Goal: Task Accomplishment & Management: Use online tool/utility

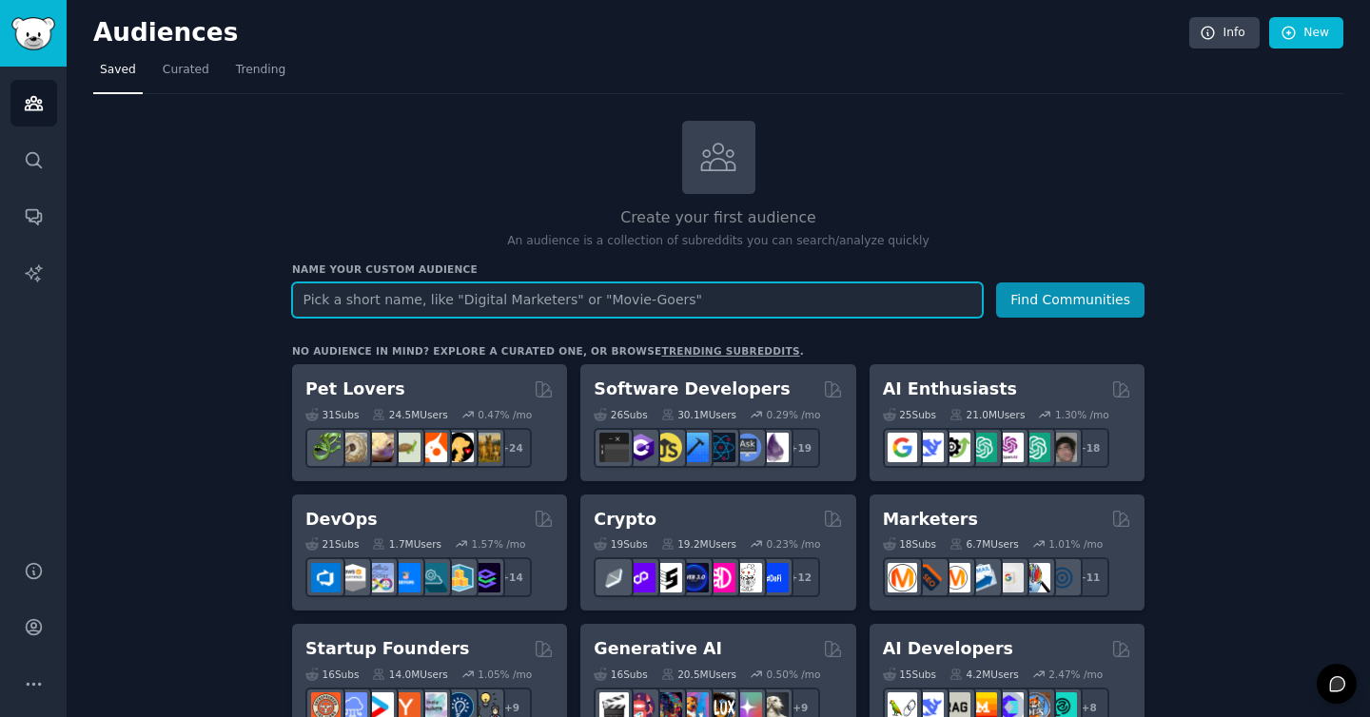
click at [359, 306] on input "text" at bounding box center [637, 300] width 691 height 35
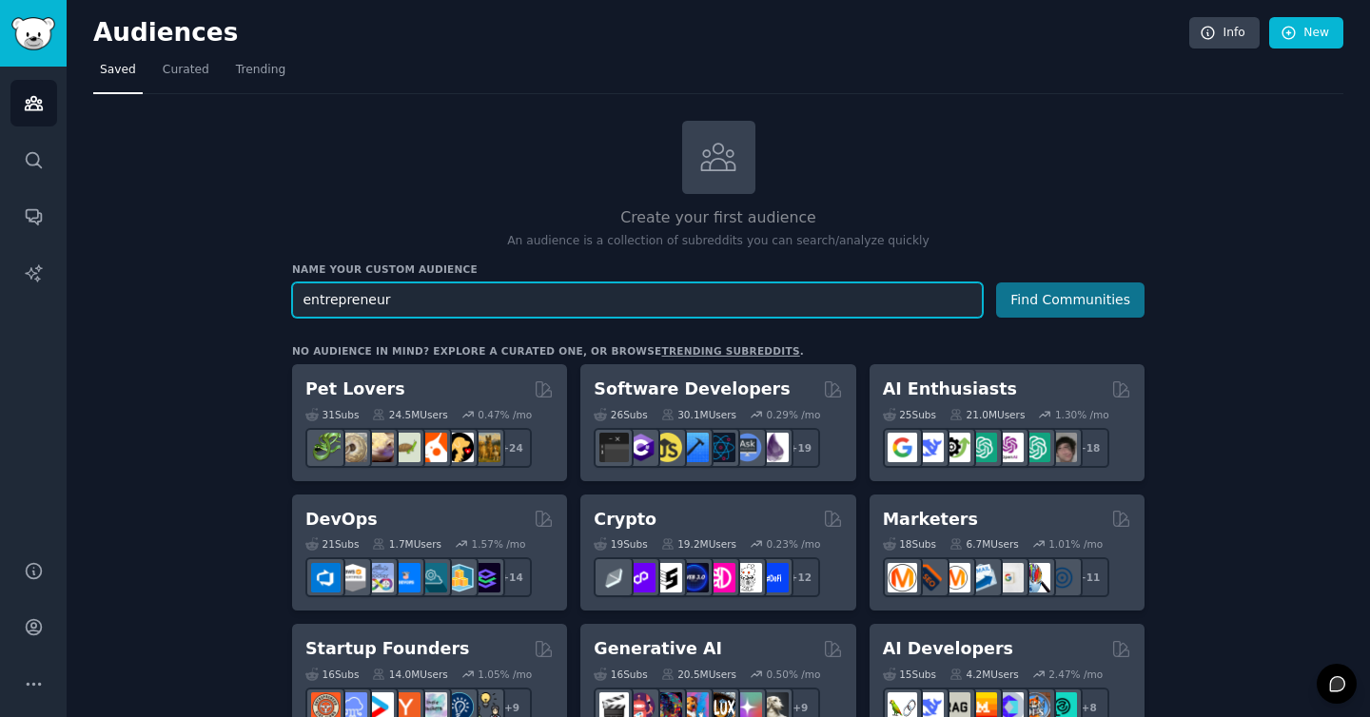
type input "entrepreneur"
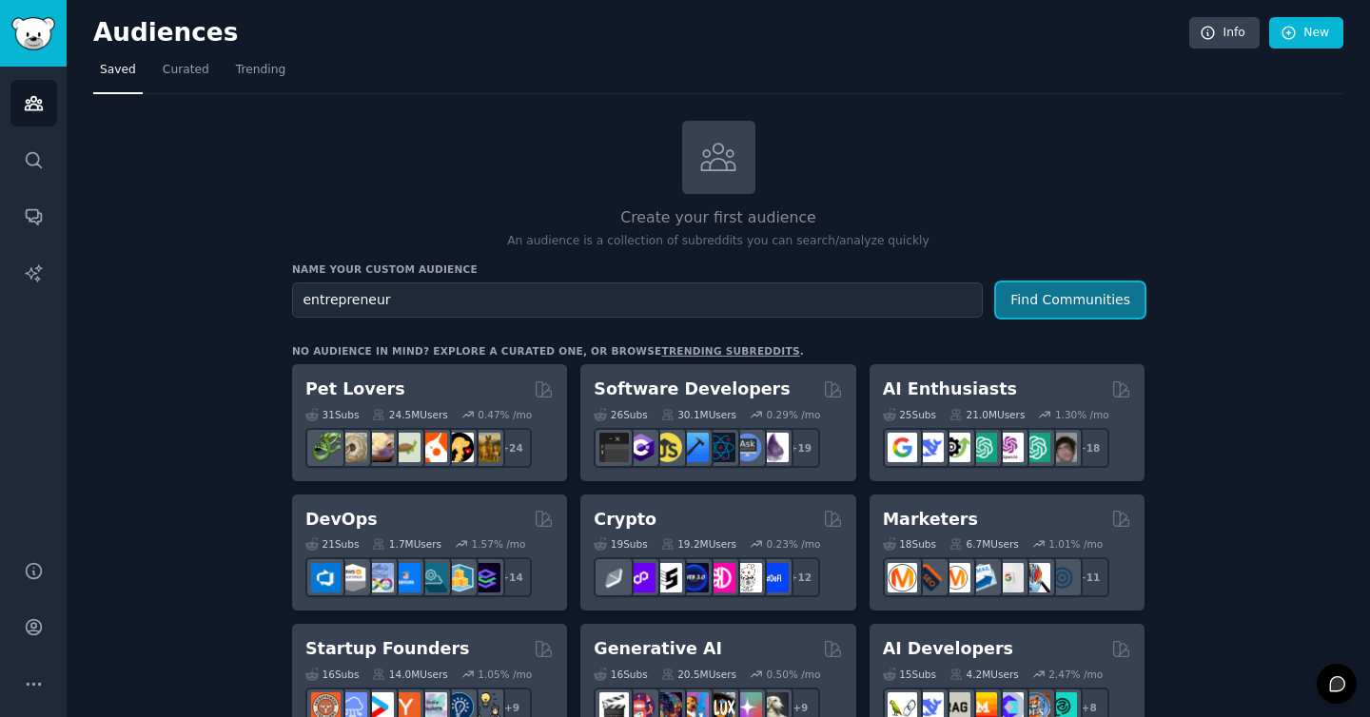
click at [1059, 312] on button "Find Communities" at bounding box center [1070, 300] width 148 height 35
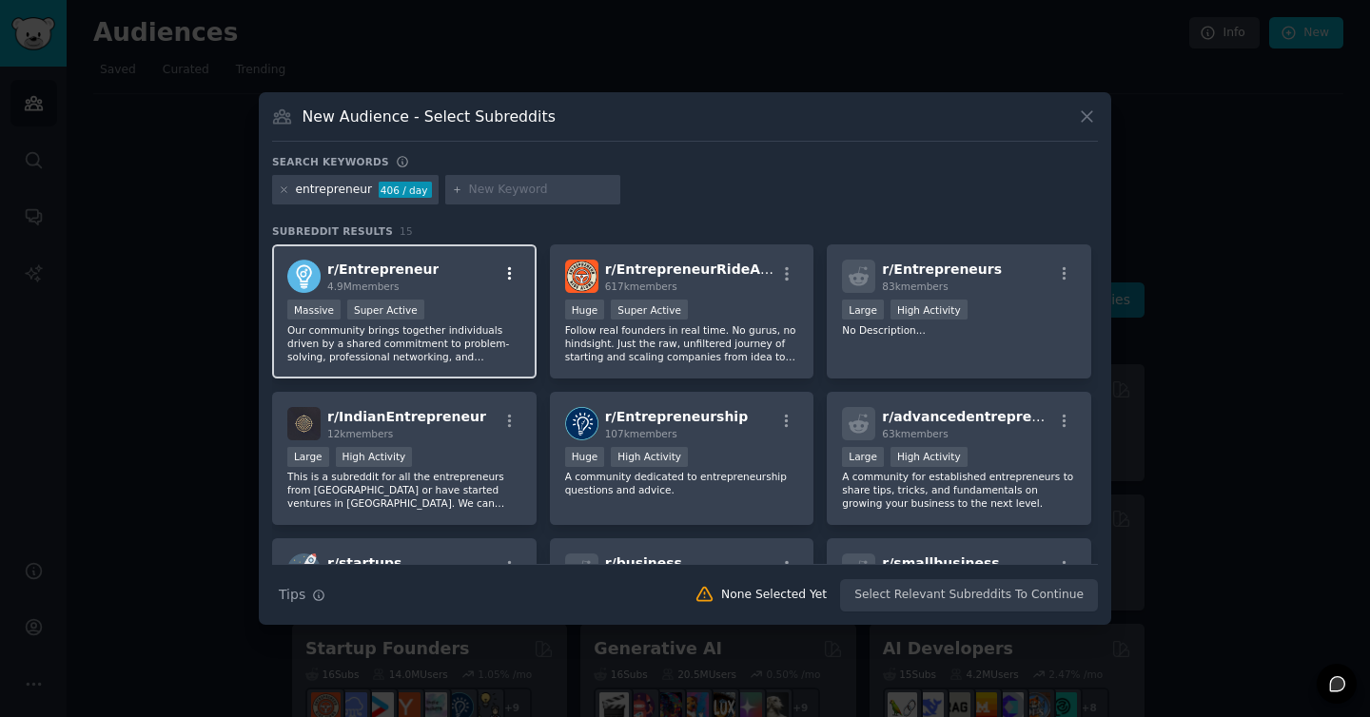
click at [501, 268] on icon "button" at bounding box center [509, 273] width 17 height 17
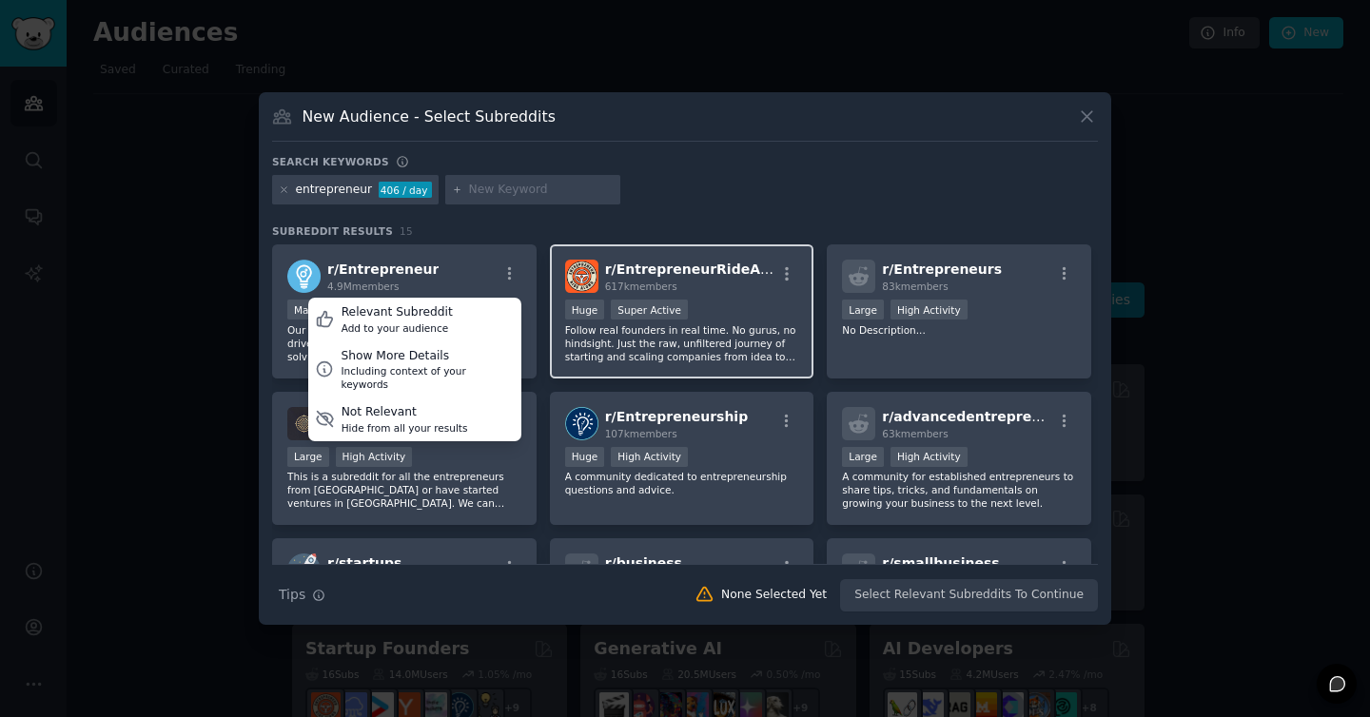
click at [740, 274] on span "r/ EntrepreneurRideAlong" at bounding box center [699, 269] width 188 height 15
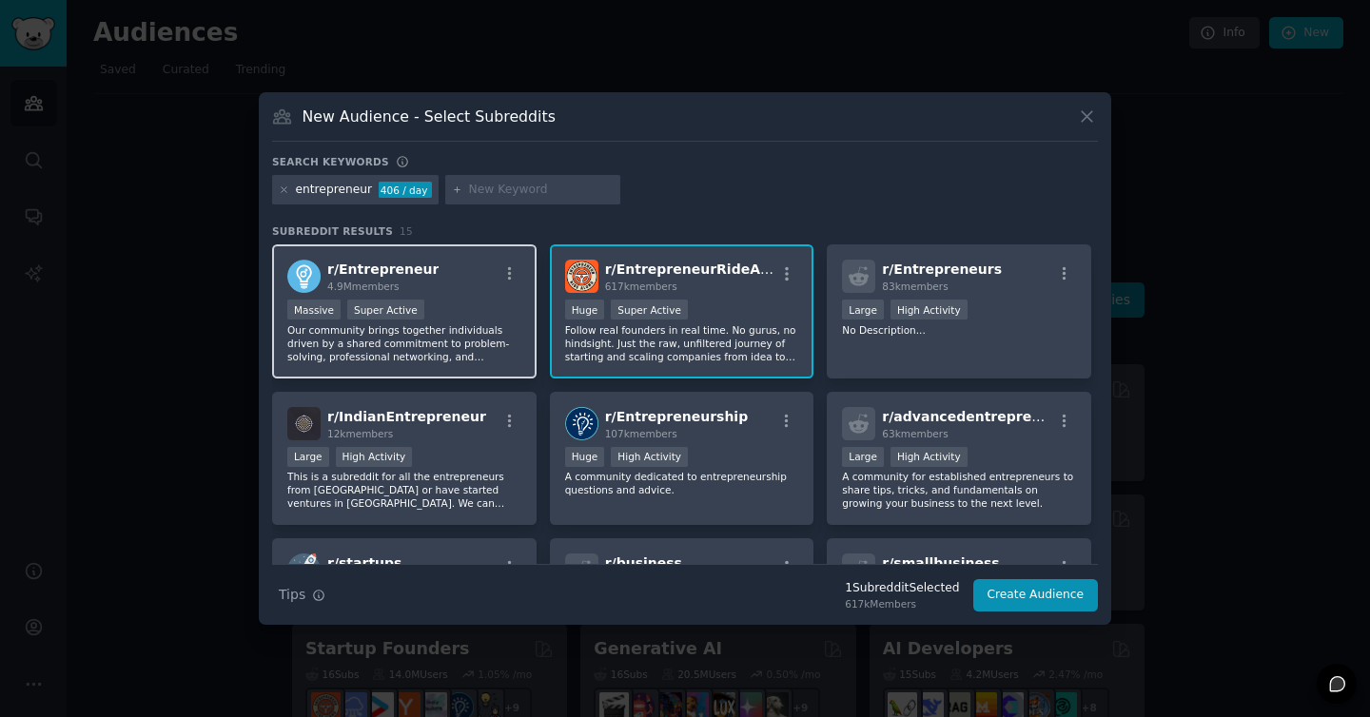
click at [461, 330] on p "Our community brings together individuals driven by a shared commitment to prob…" at bounding box center [404, 343] width 234 height 40
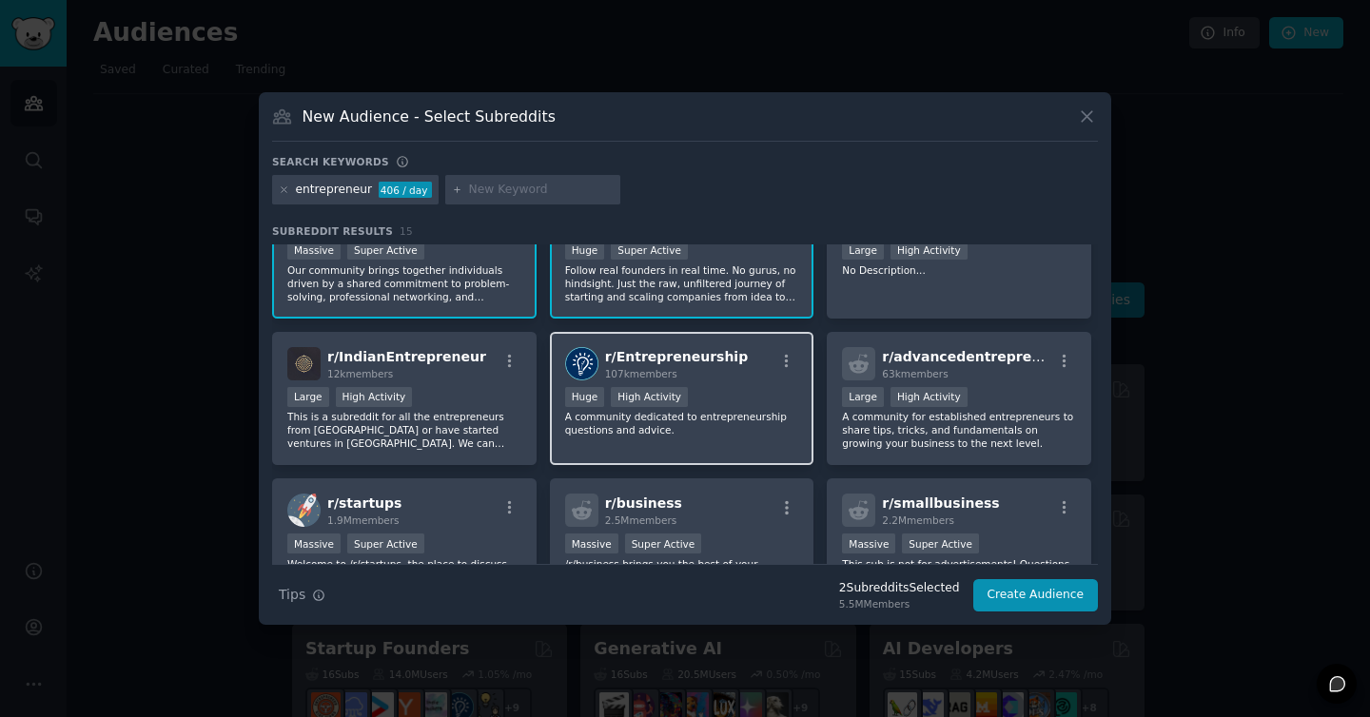
scroll to position [56, 0]
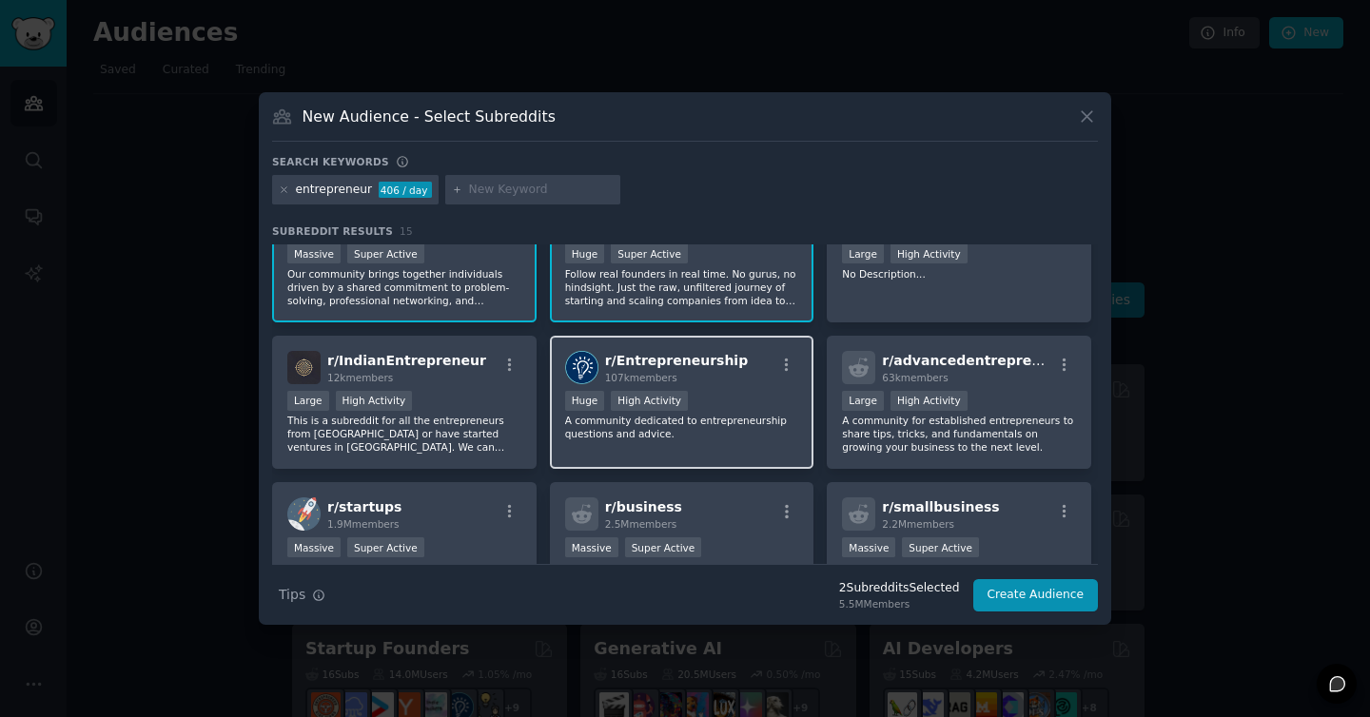
click at [737, 421] on p "A community dedicated to entrepreneurship questions and advice." at bounding box center [682, 427] width 234 height 27
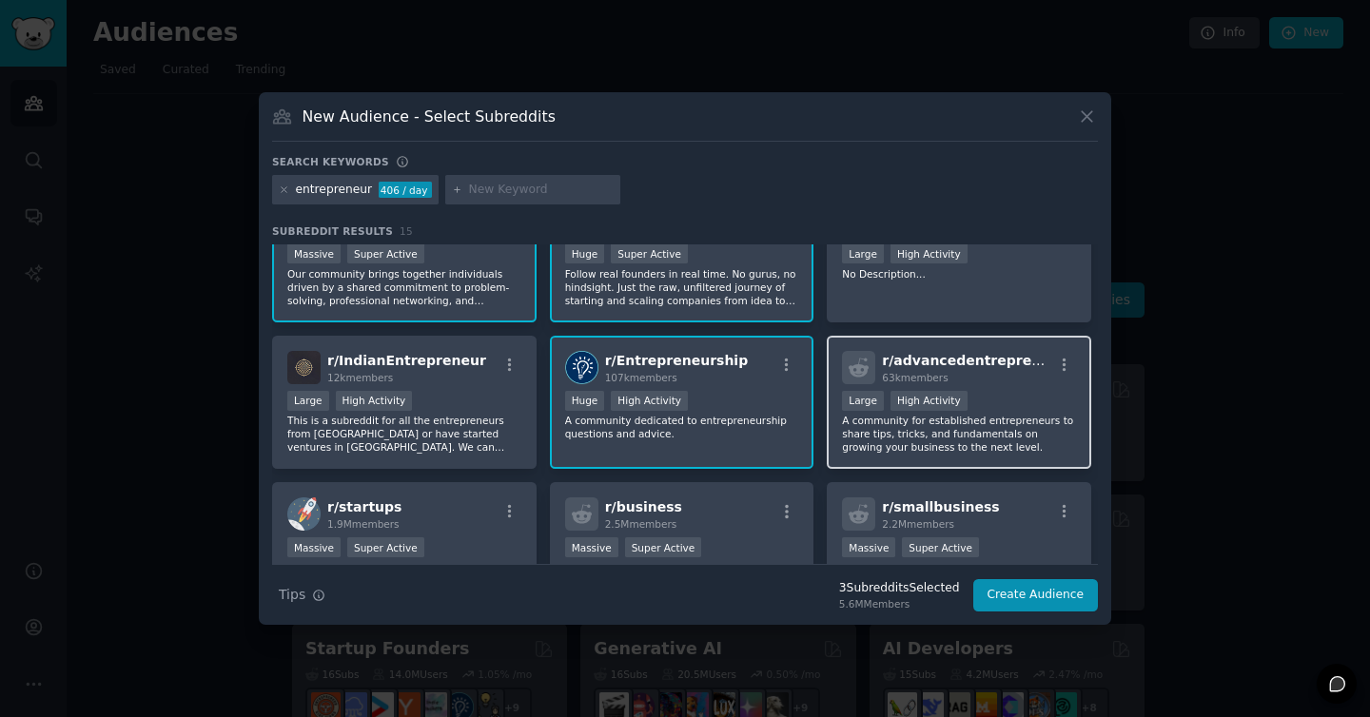
click at [1005, 416] on p "A community for established entrepreneurs to share tips, tricks, and fundamenta…" at bounding box center [959, 434] width 234 height 40
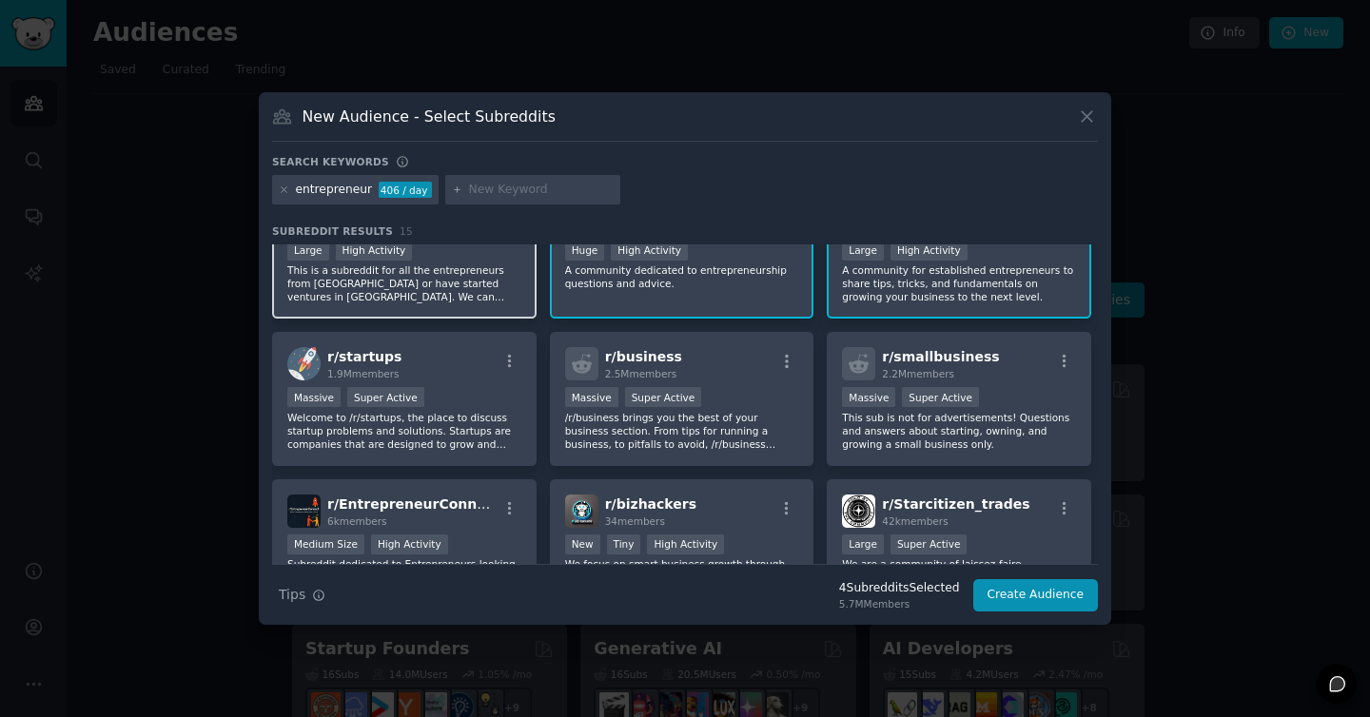
scroll to position [207, 0]
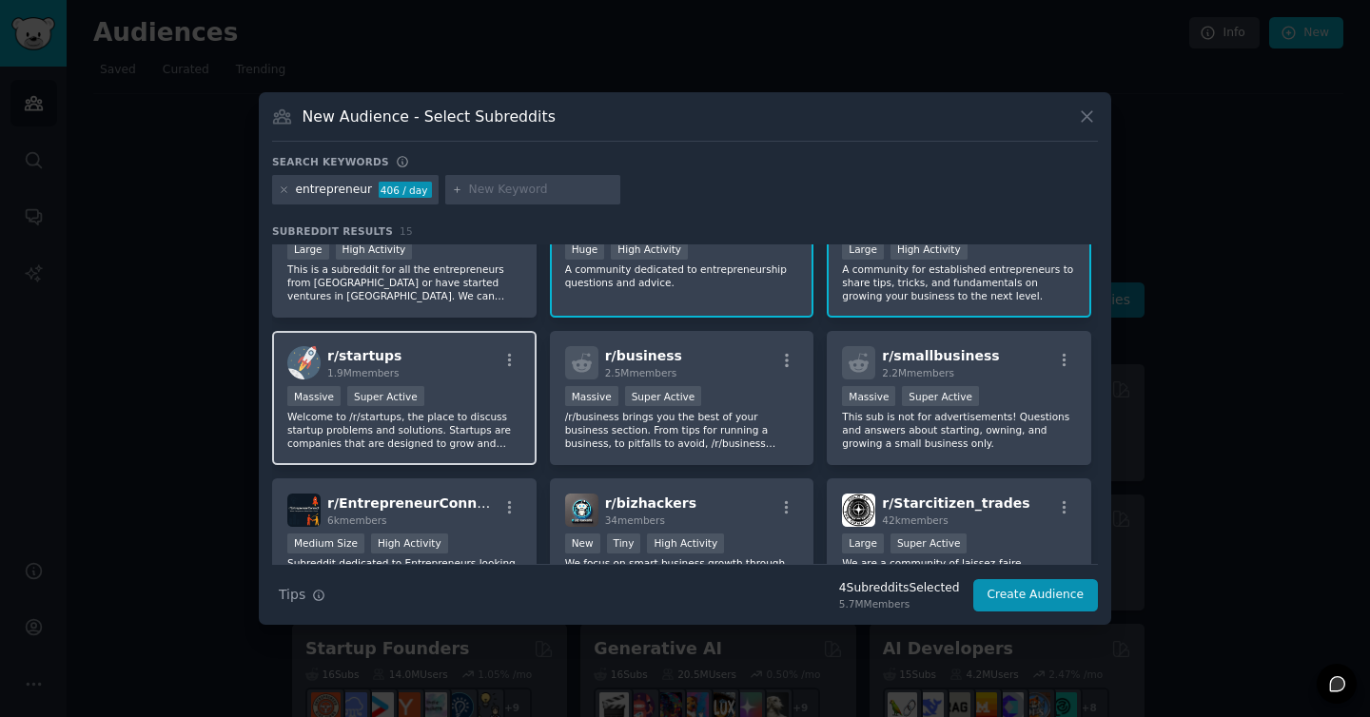
click at [466, 396] on div "Massive Super Active" at bounding box center [404, 398] width 234 height 24
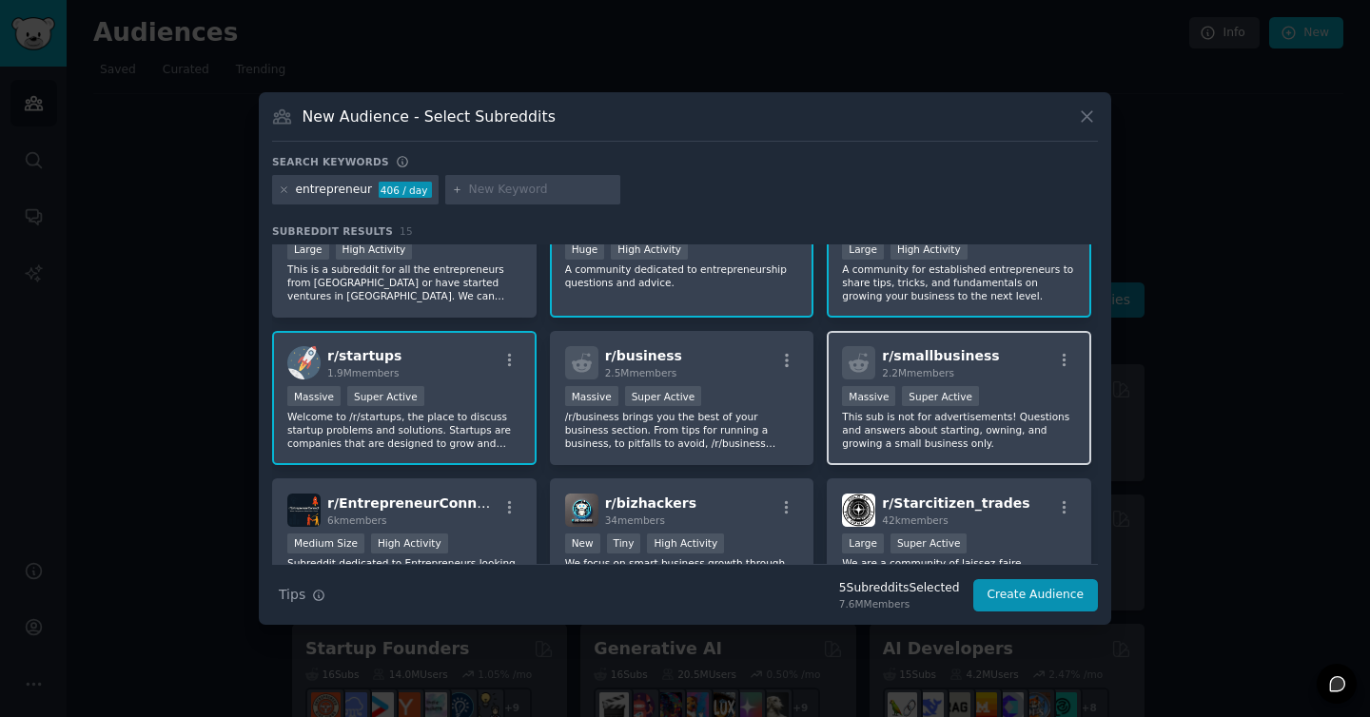
click at [1006, 441] on p "This sub is not for advertisements! Questions and answers about starting, ownin…" at bounding box center [959, 430] width 234 height 40
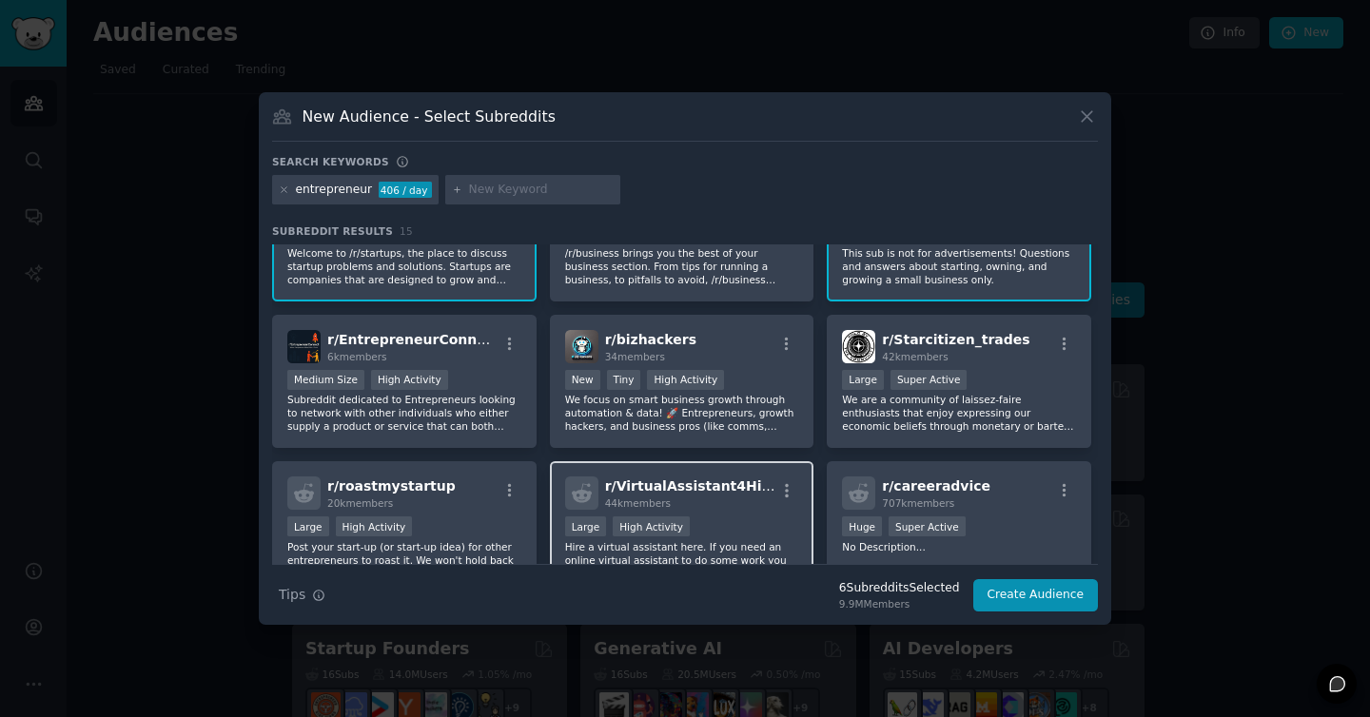
scroll to position [374, 0]
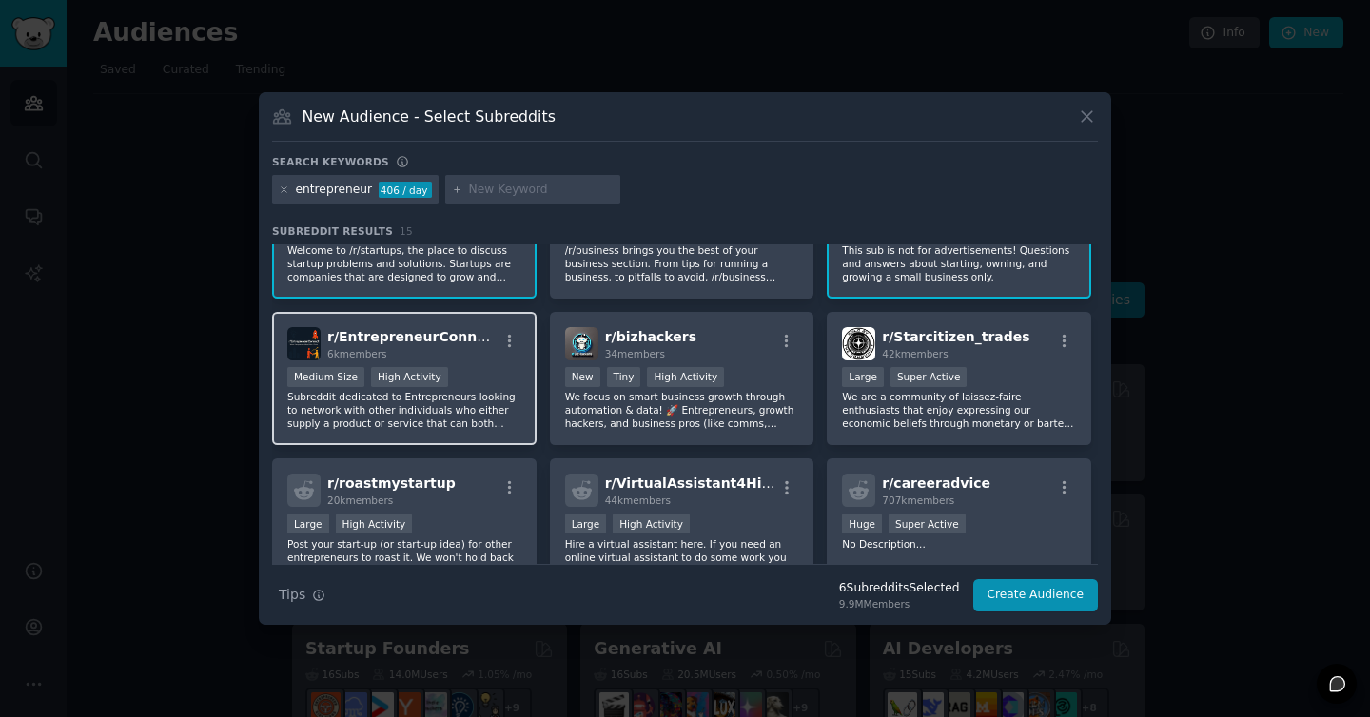
click at [451, 421] on p "Subreddit dedicated to Entrepreneurs looking to network with other individuals …" at bounding box center [404, 410] width 234 height 40
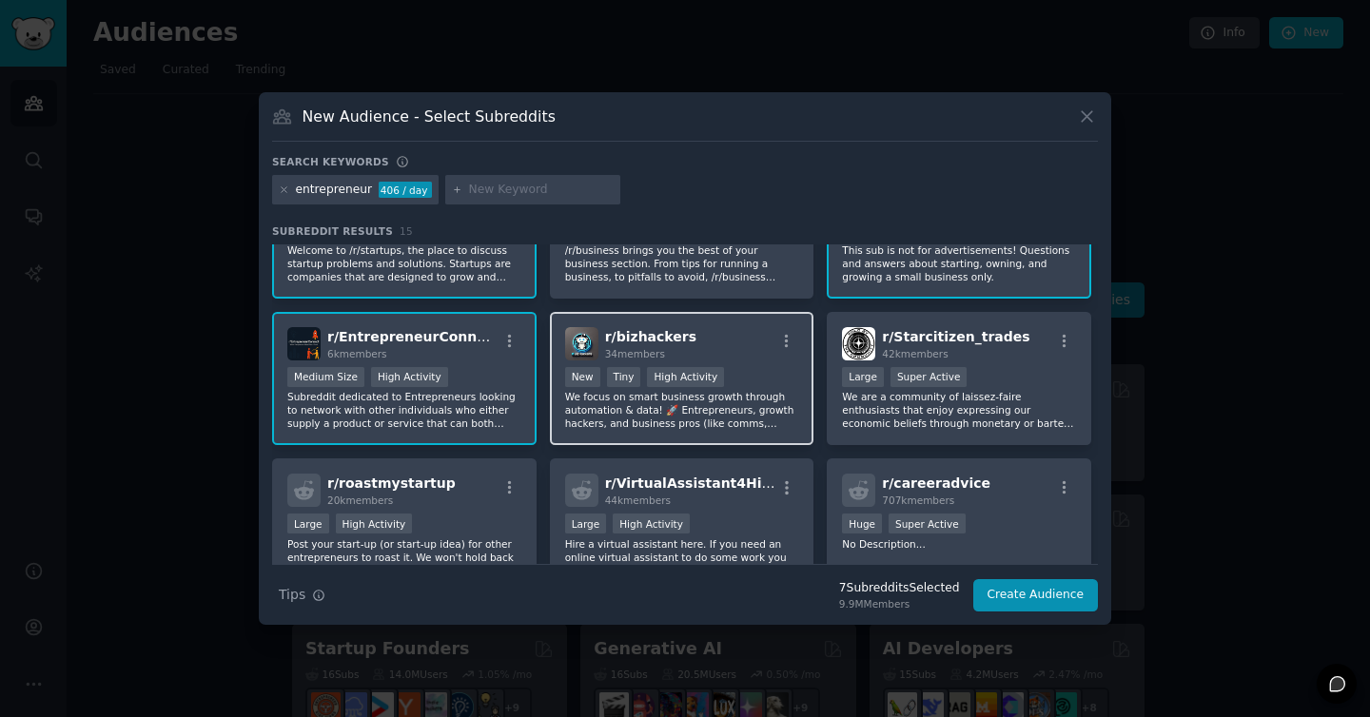
click at [749, 412] on p "We focus on smart business growth through automation & data! 🚀 Entrepreneurs, g…" at bounding box center [682, 410] width 234 height 40
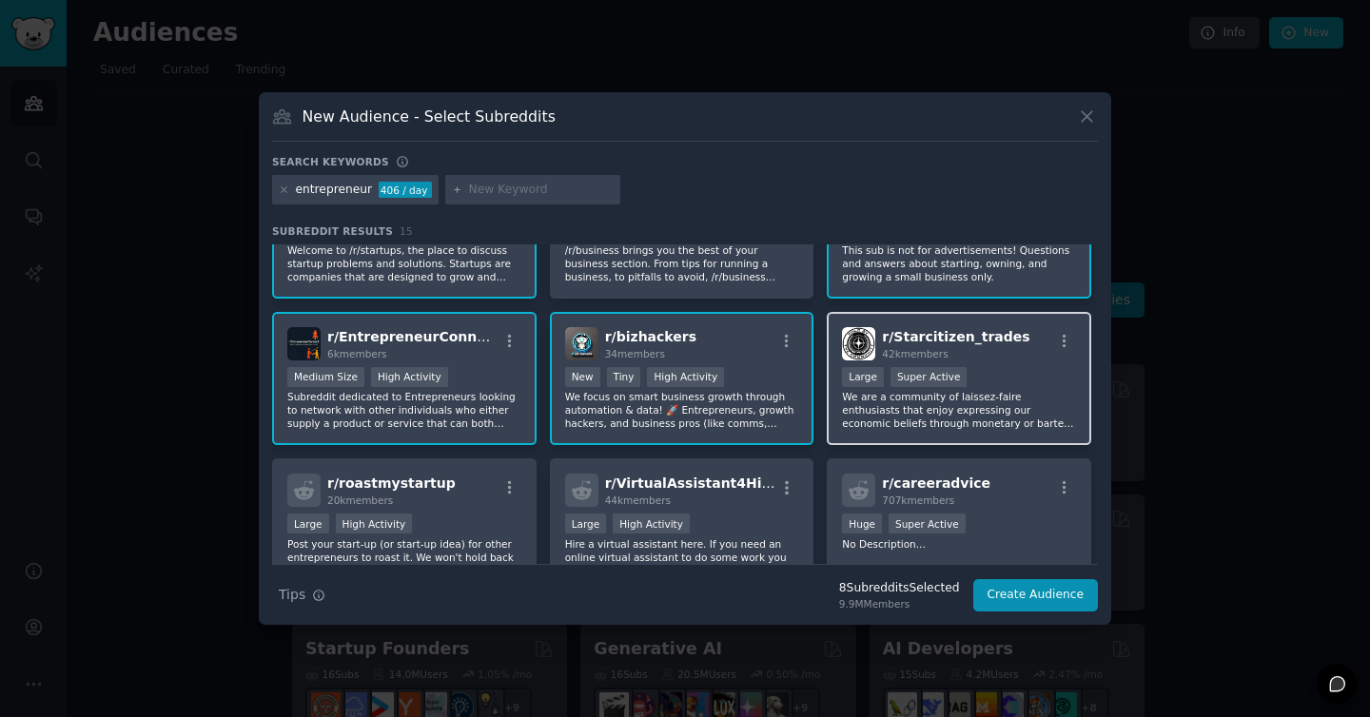
scroll to position [468, 0]
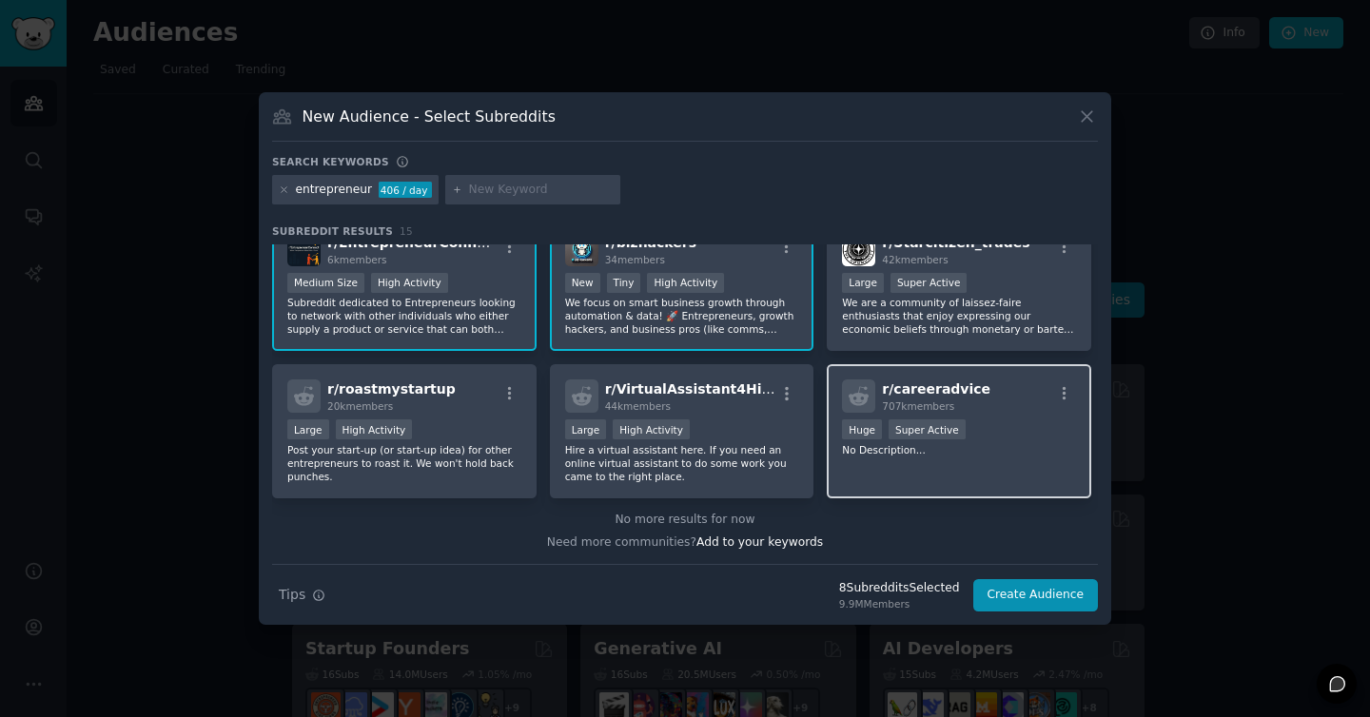
click at [993, 452] on p "No Description..." at bounding box center [959, 449] width 234 height 13
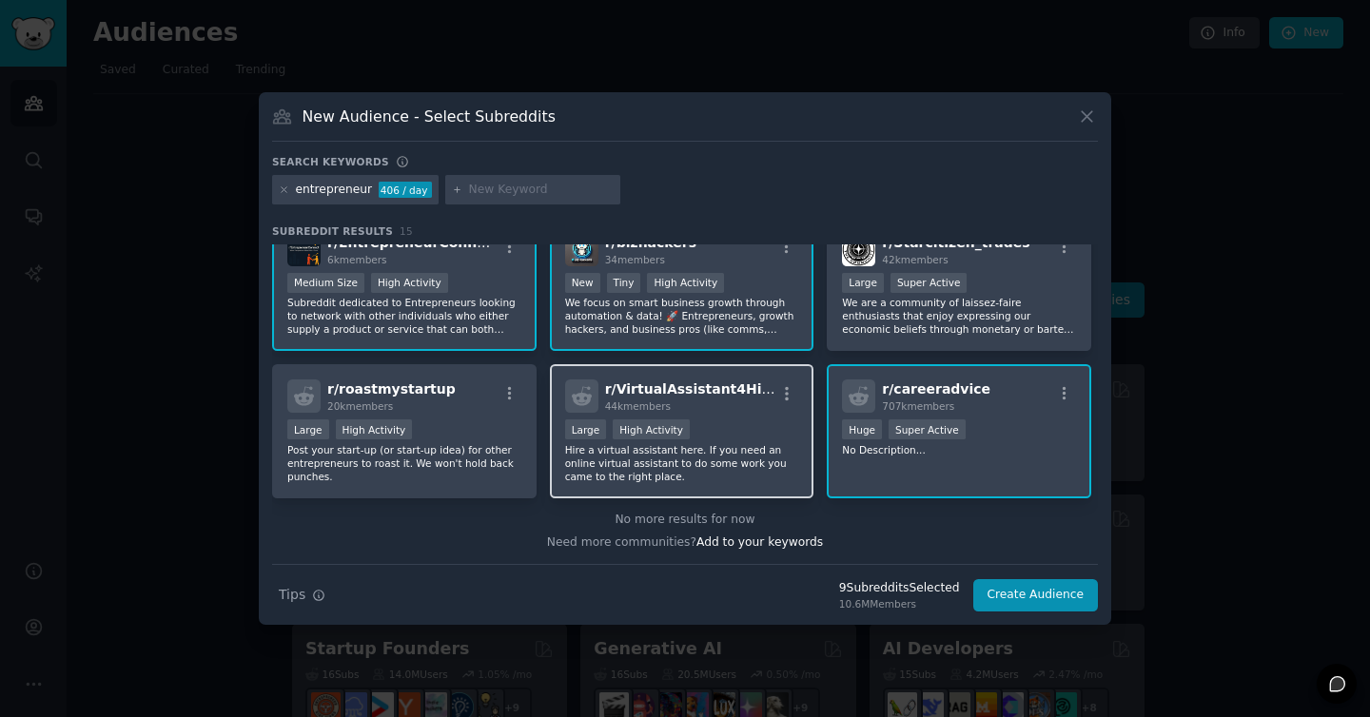
scroll to position [0, 0]
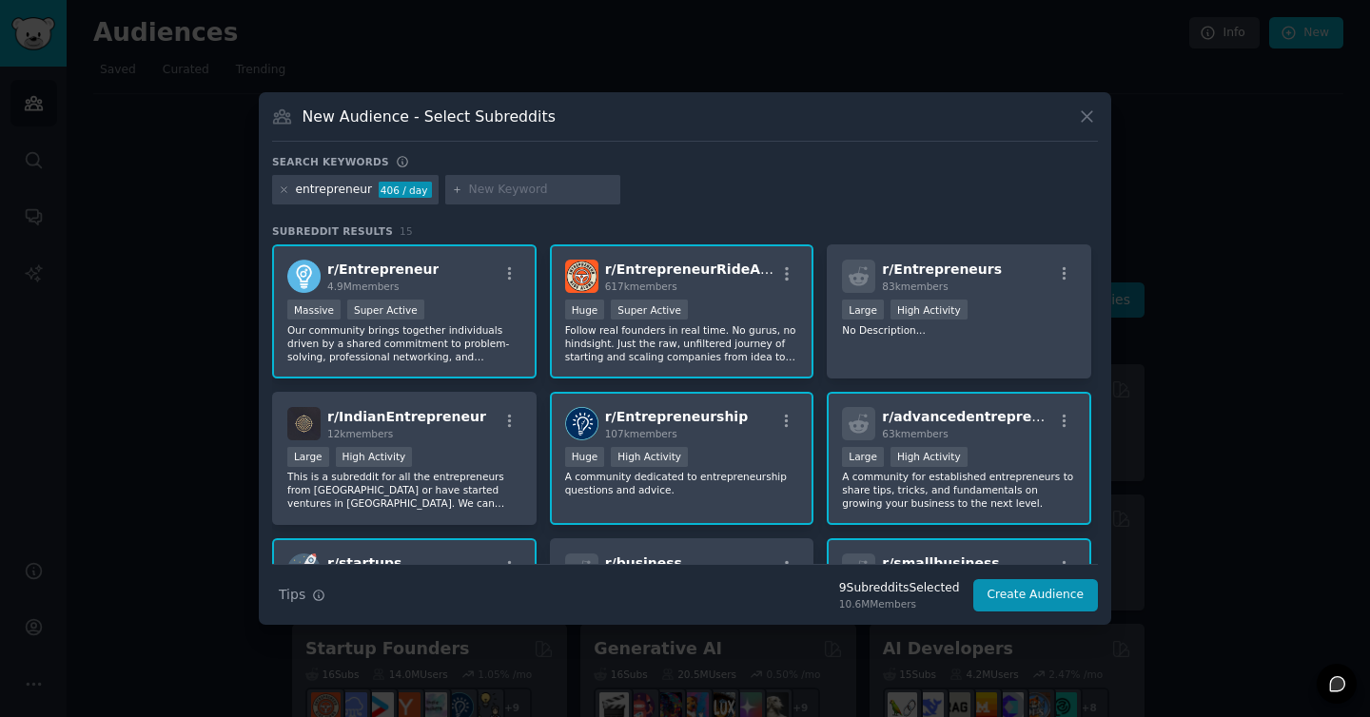
click at [497, 182] on input "text" at bounding box center [541, 190] width 145 height 17
type input "startup"
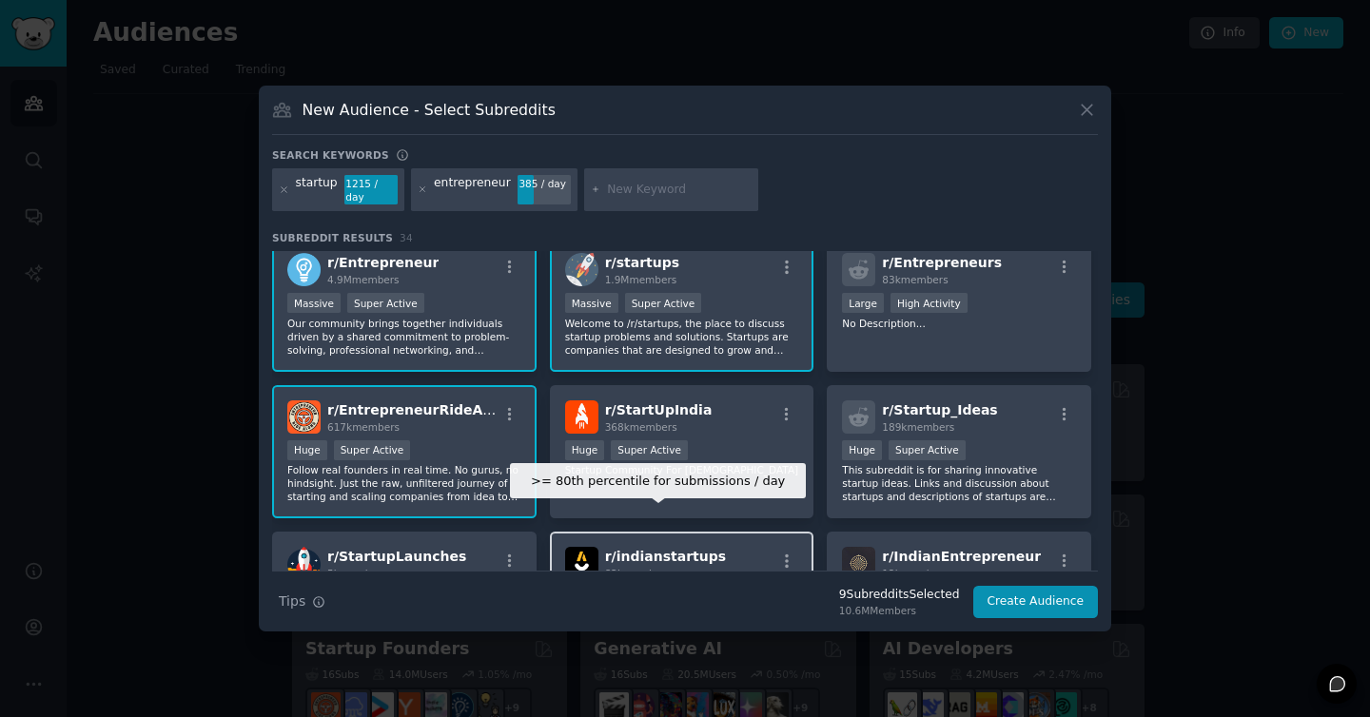
scroll to position [4, 0]
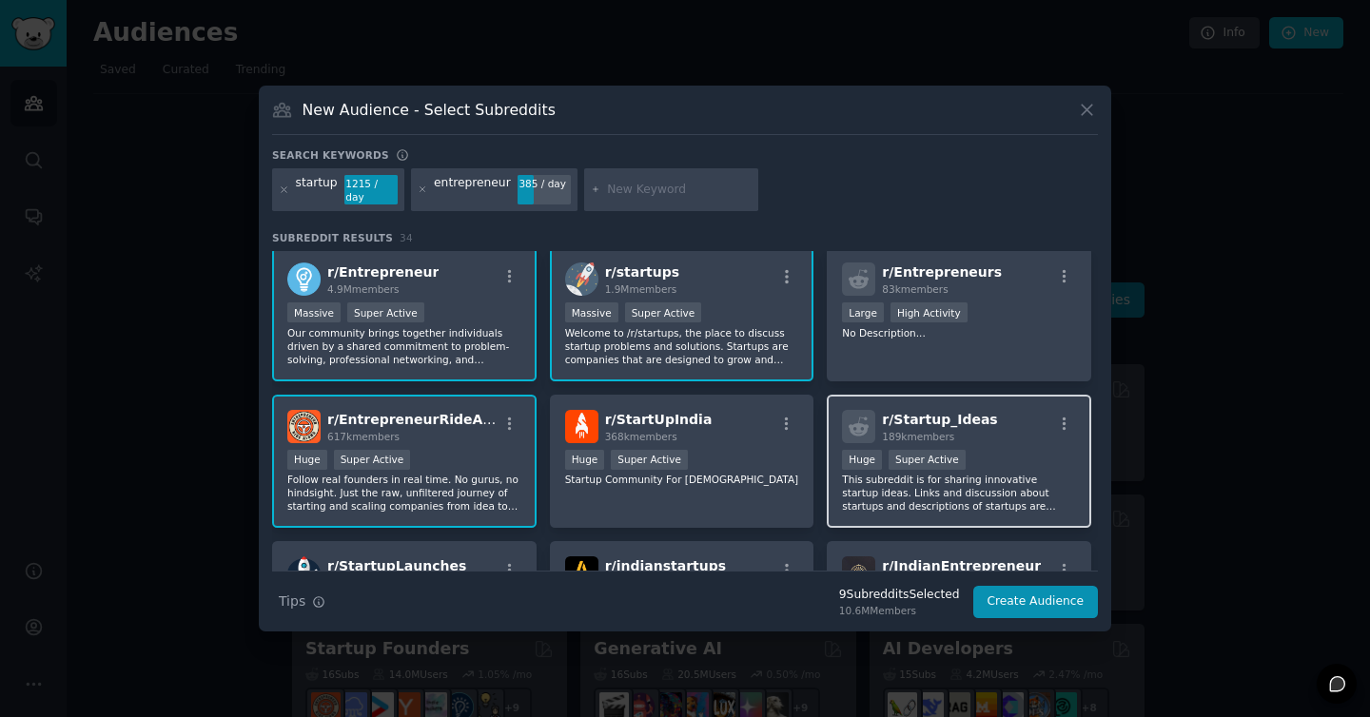
click at [1008, 430] on div "r/ Startup_Ideas 189k members" at bounding box center [959, 426] width 234 height 33
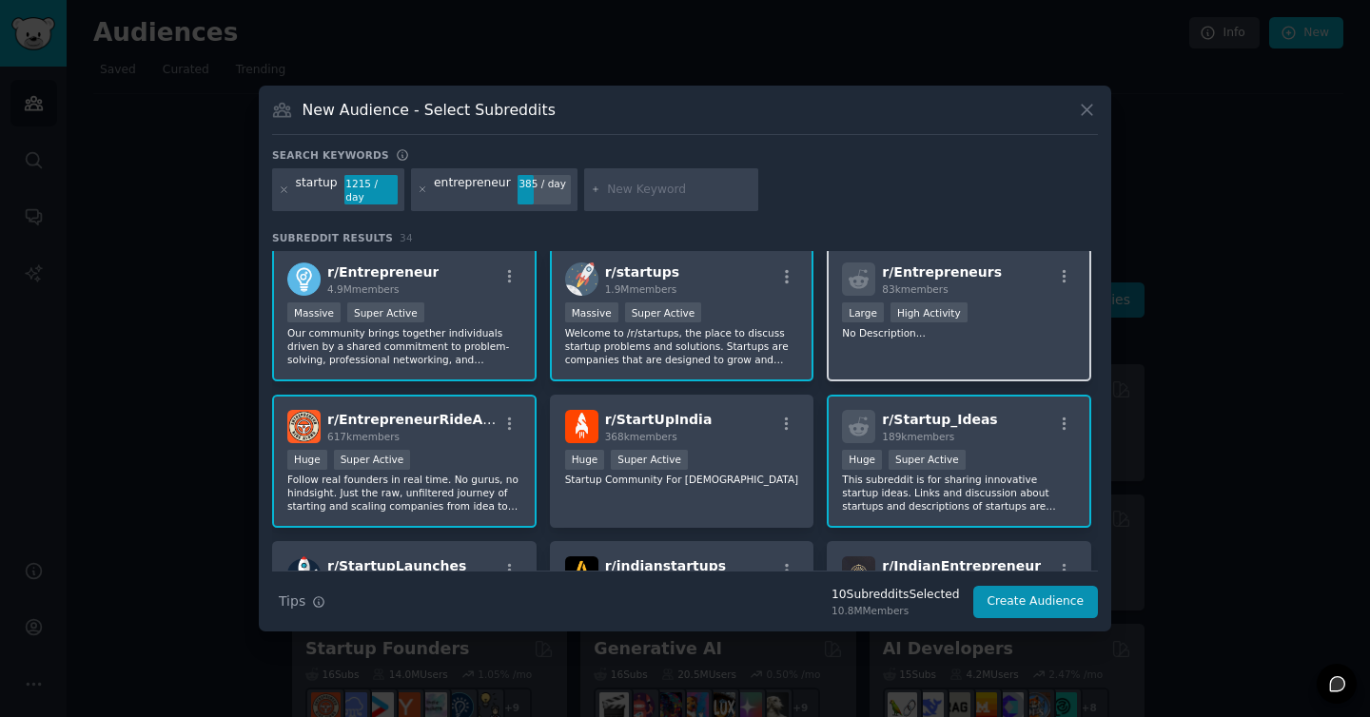
click at [992, 291] on div "r/ Entrepreneurs 83k members Large High Activity No Description..." at bounding box center [959, 314] width 264 height 134
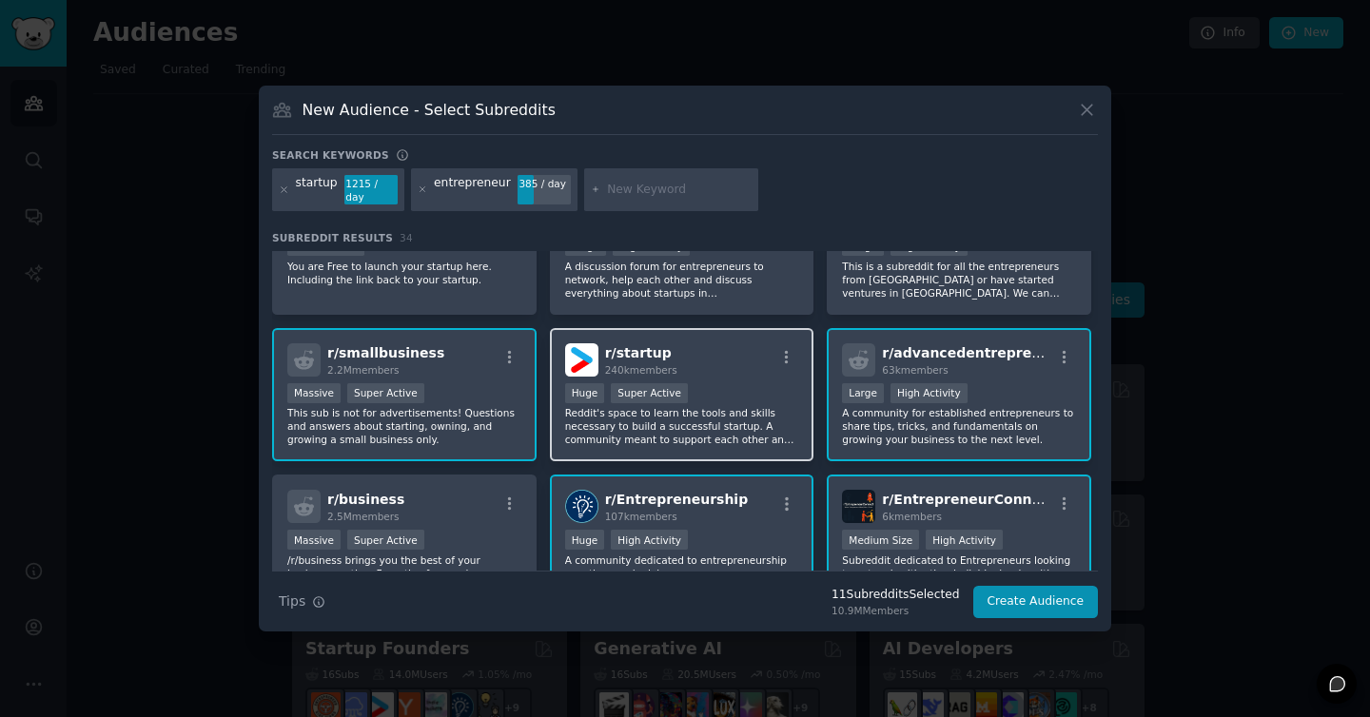
scroll to position [381, 0]
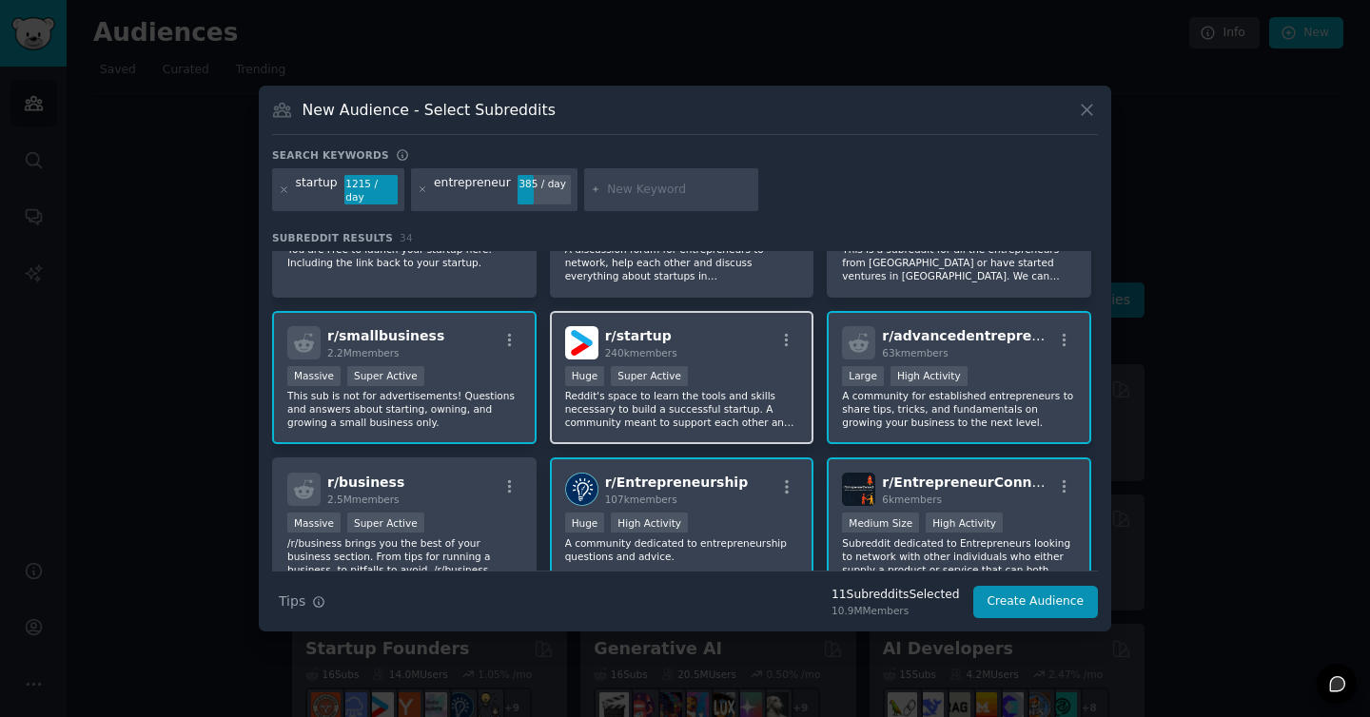
click at [751, 350] on div "r/ startup 240k members" at bounding box center [682, 342] width 234 height 33
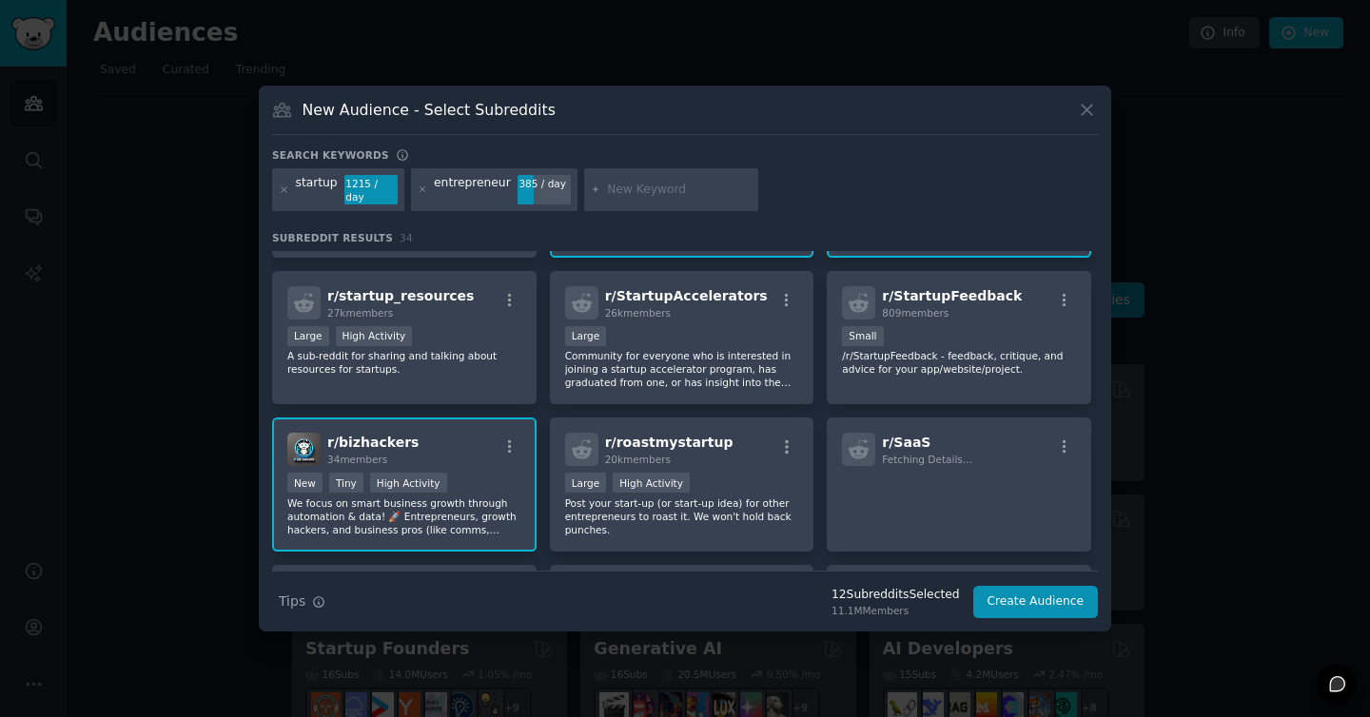
scroll to position [715, 0]
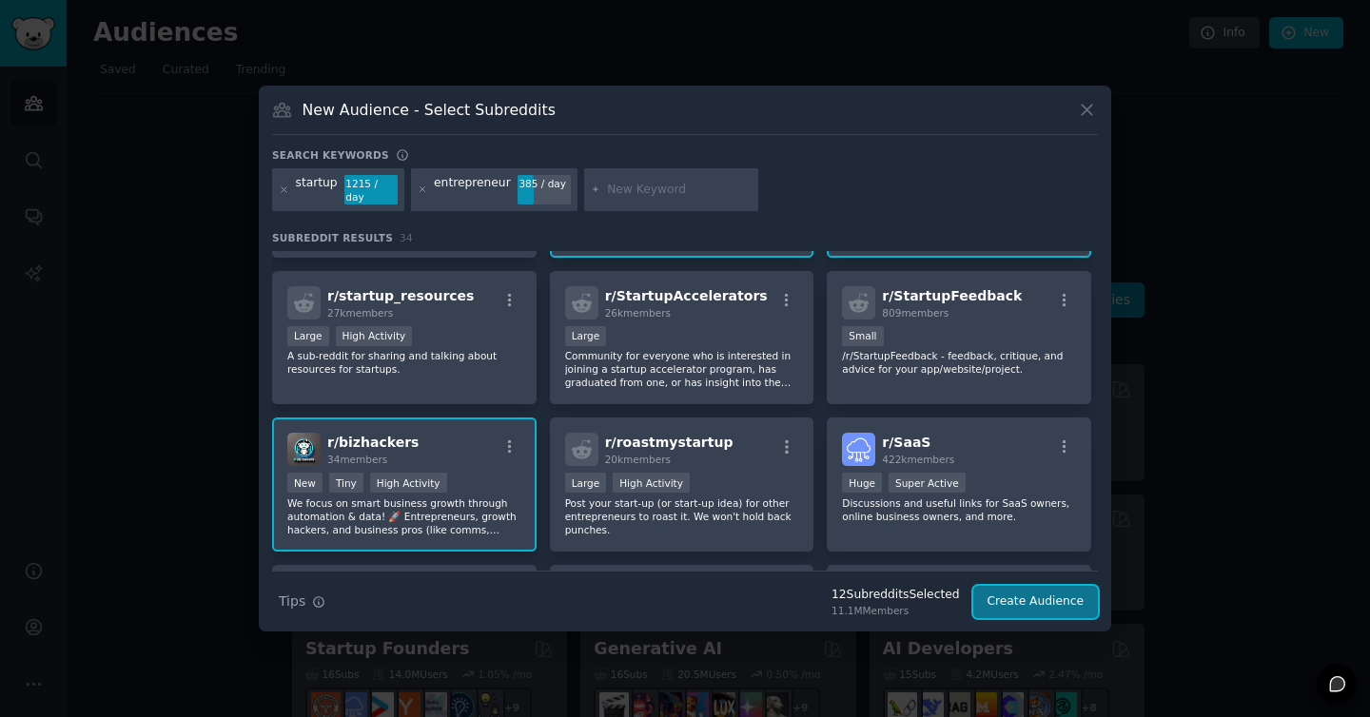
click at [1037, 598] on button "Create Audience" at bounding box center [1036, 602] width 126 height 32
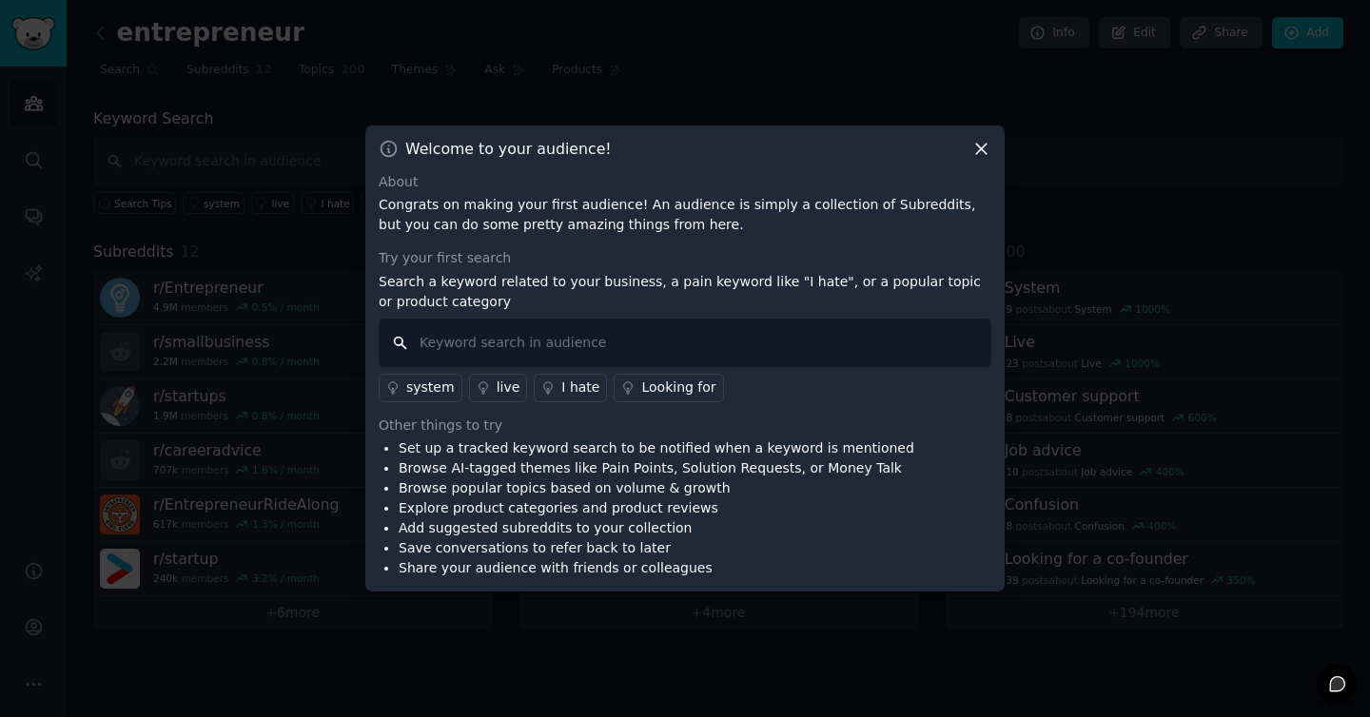
click at [581, 340] on input "text" at bounding box center [685, 343] width 613 height 49
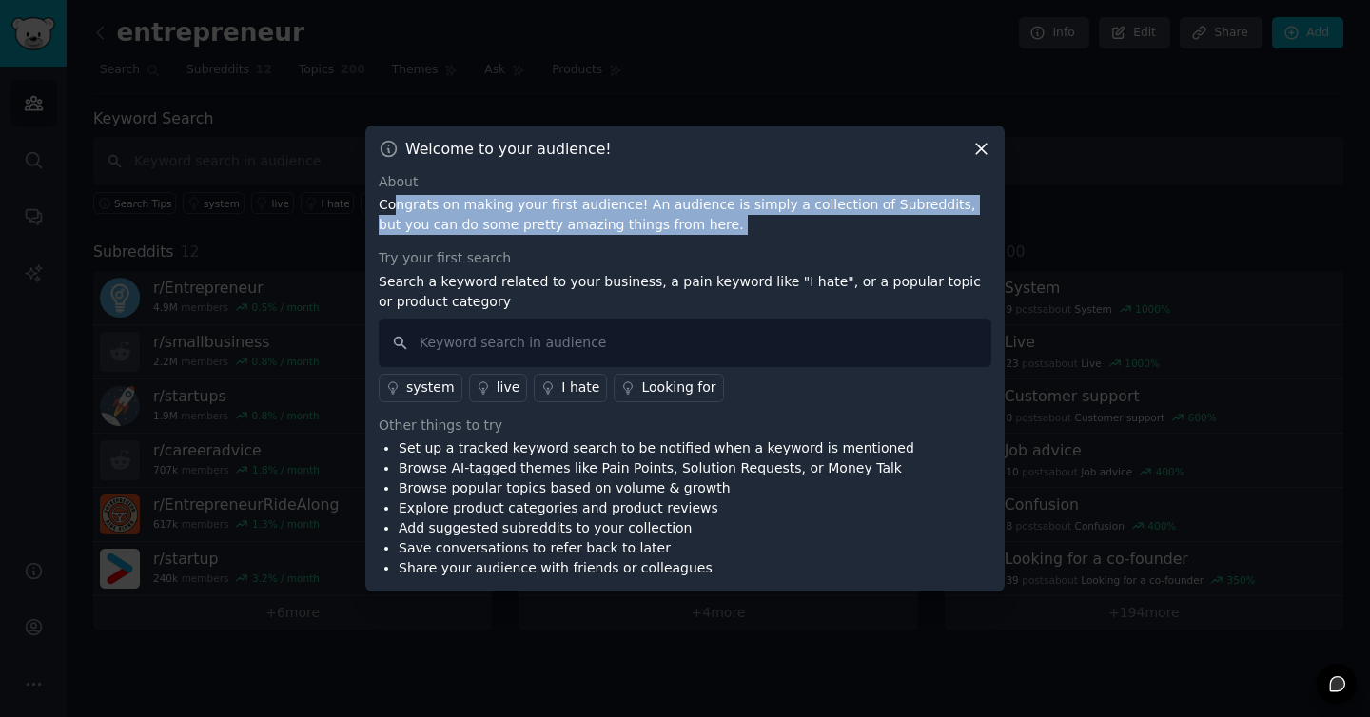
drag, startPoint x: 399, startPoint y: 198, endPoint x: 733, endPoint y: 244, distance: 337.2
click at [733, 244] on div "About Congrats on making your first audience! An audience is simply a collectio…" at bounding box center [685, 375] width 613 height 407
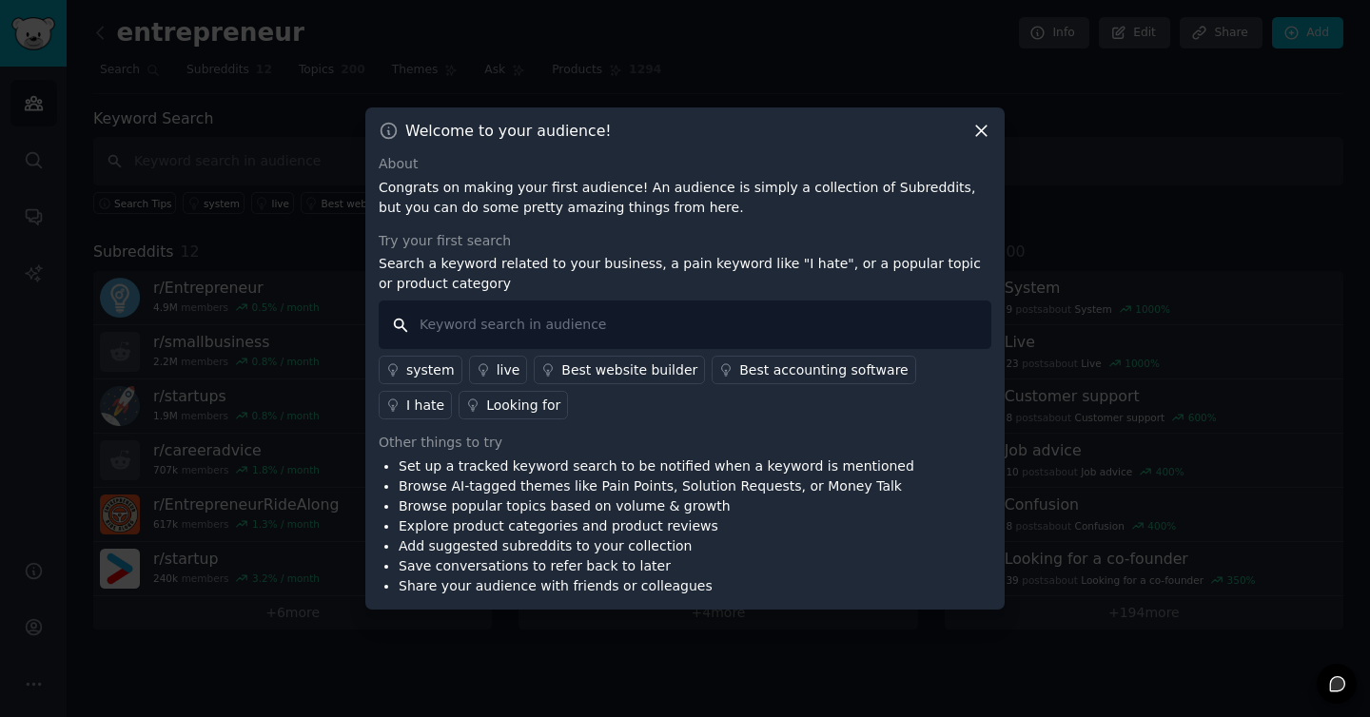
click at [581, 331] on input "text" at bounding box center [685, 325] width 613 height 49
type input "p"
type input "entrepreneurship education problems"
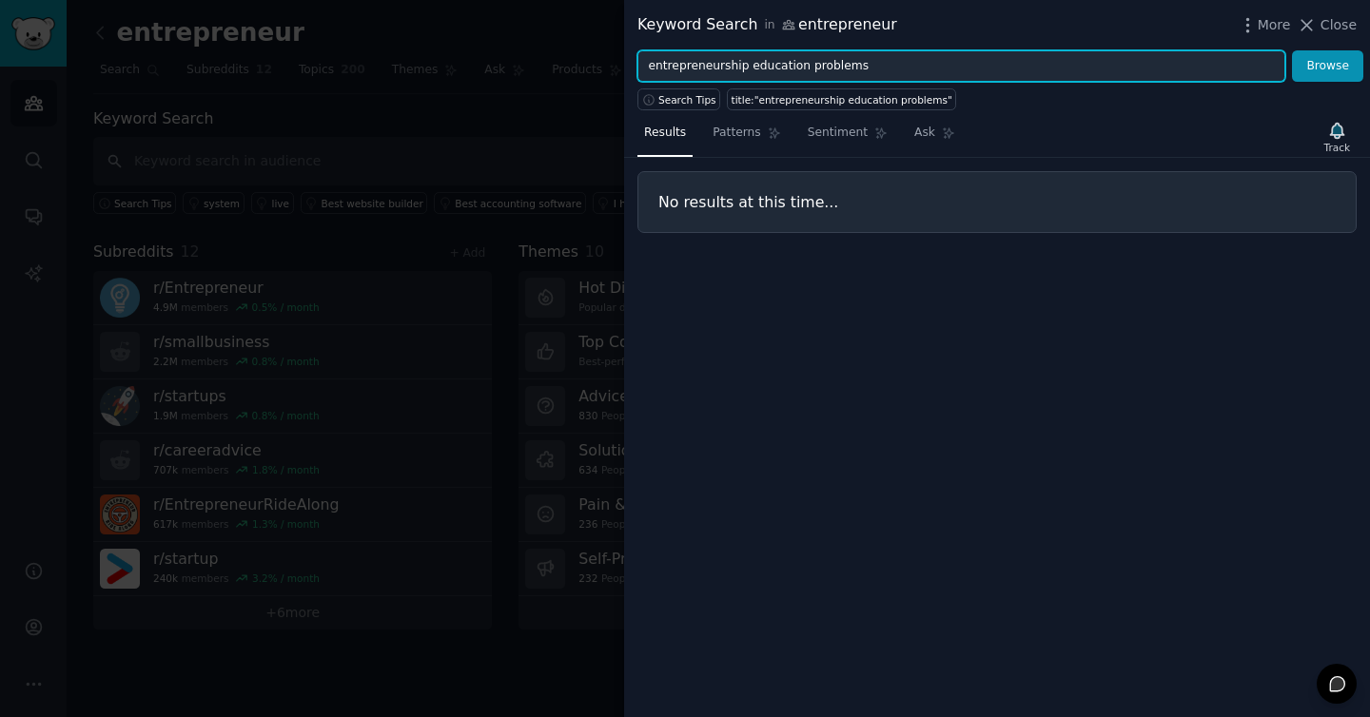
drag, startPoint x: 744, startPoint y: 68, endPoint x: 593, endPoint y: 67, distance: 151.3
click at [593, 67] on div "Keyword Search in entrepreneur More Close entrepreneurship education problems B…" at bounding box center [685, 358] width 1370 height 717
click at [1292, 50] on button "Browse" at bounding box center [1327, 66] width 71 height 32
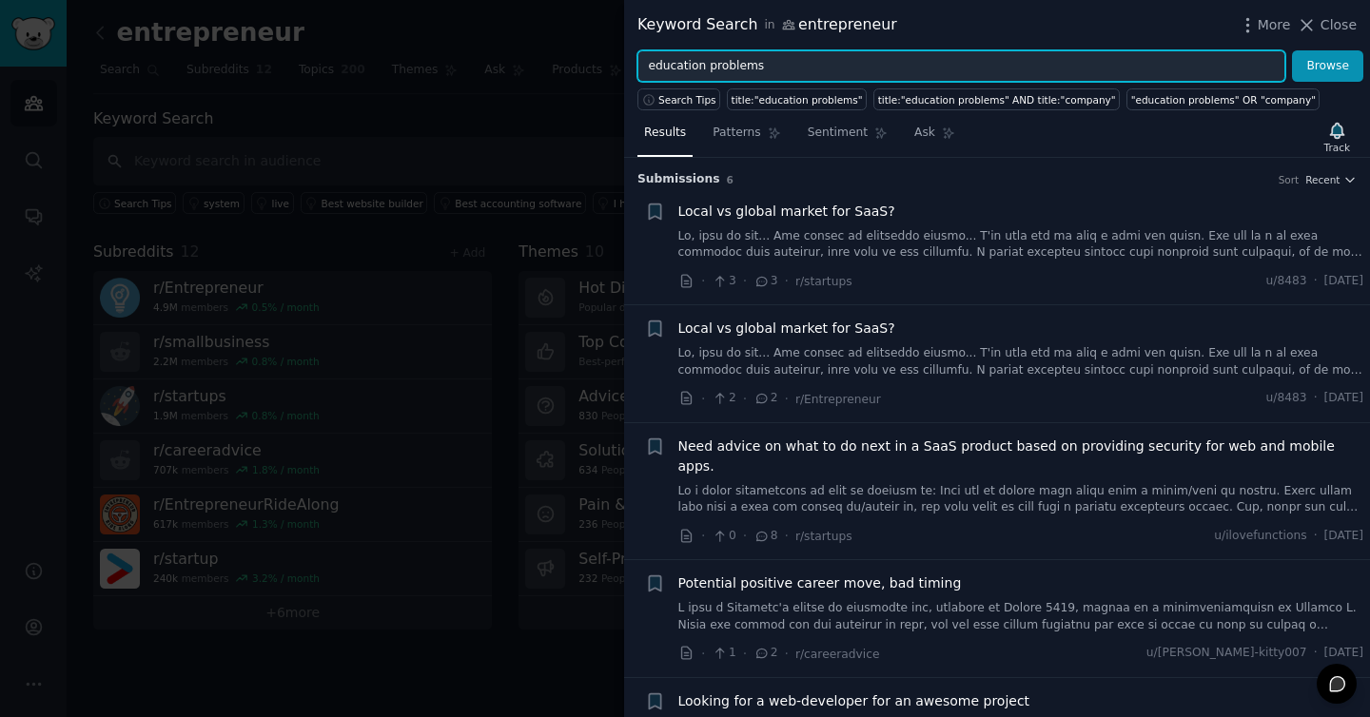
drag, startPoint x: 786, startPoint y: 68, endPoint x: 530, endPoint y: 41, distance: 257.4
click at [529, 41] on div "Keyword Search in entrepreneur More Close education problems Browse Search Tips…" at bounding box center [685, 358] width 1370 height 717
click at [1292, 50] on button "Browse" at bounding box center [1327, 66] width 71 height 32
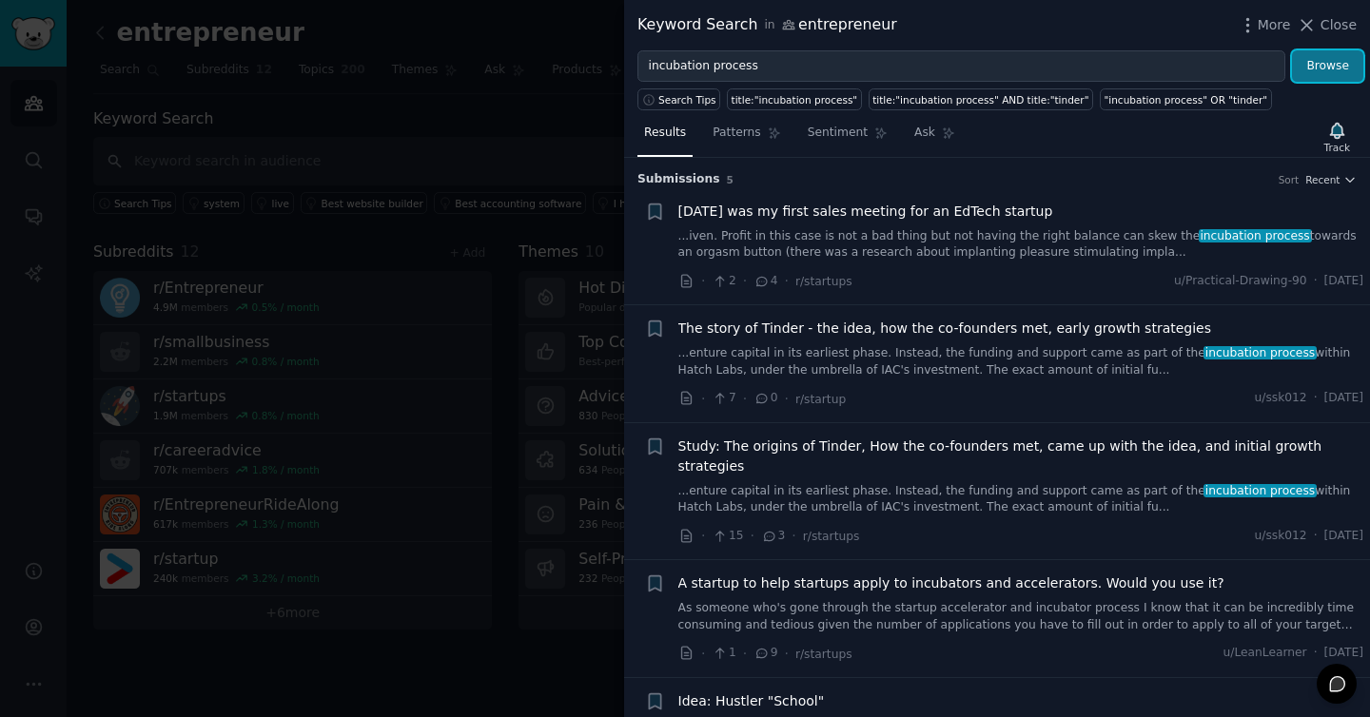
click at [1334, 70] on button "Browse" at bounding box center [1327, 66] width 71 height 32
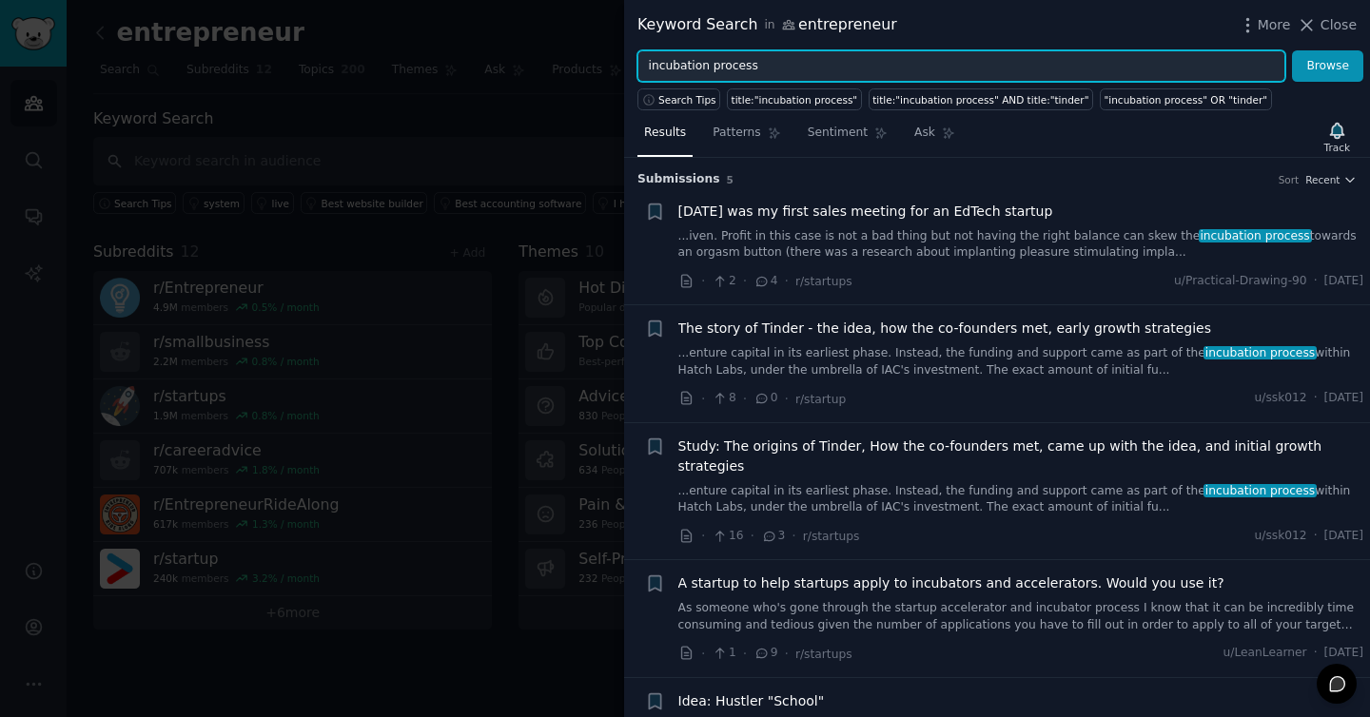
click at [780, 62] on input "incubation process" at bounding box center [961, 66] width 648 height 32
type input "funding problem"
click at [1292, 50] on button "Browse" at bounding box center [1327, 66] width 71 height 32
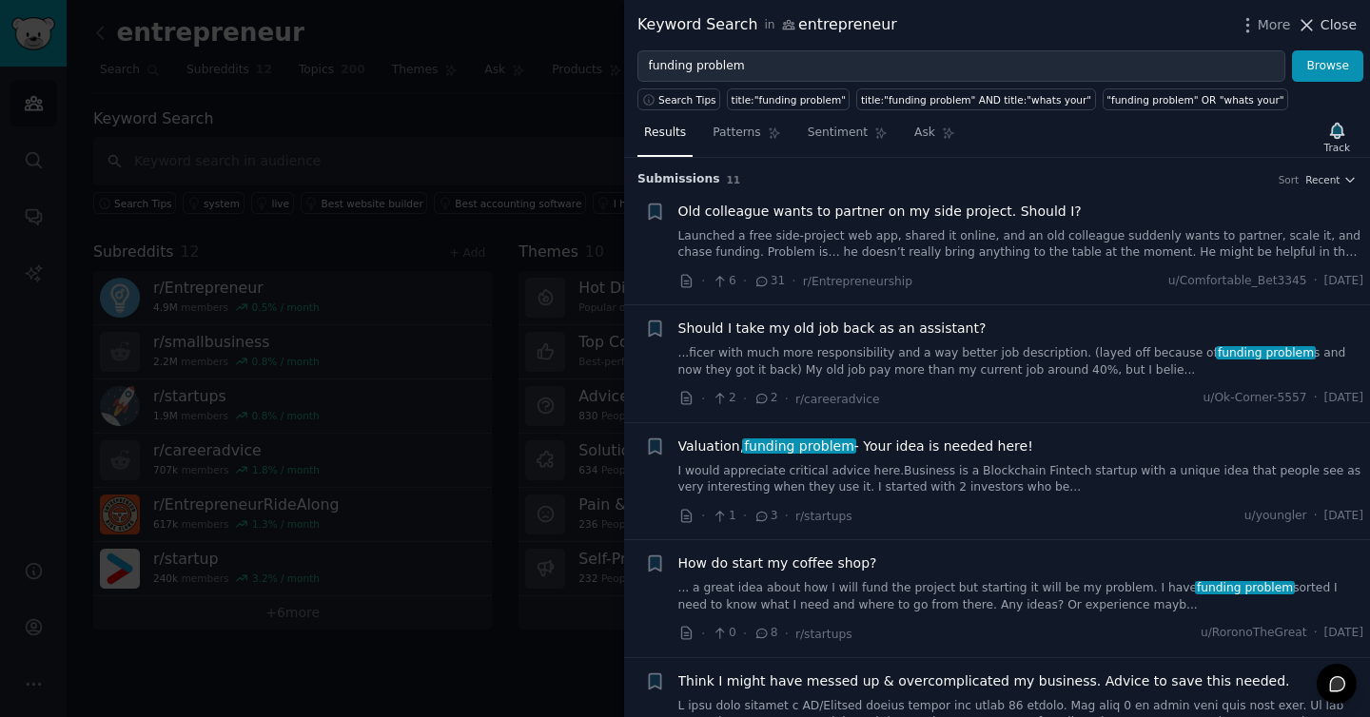
click at [1330, 29] on span "Close" at bounding box center [1338, 25] width 36 height 20
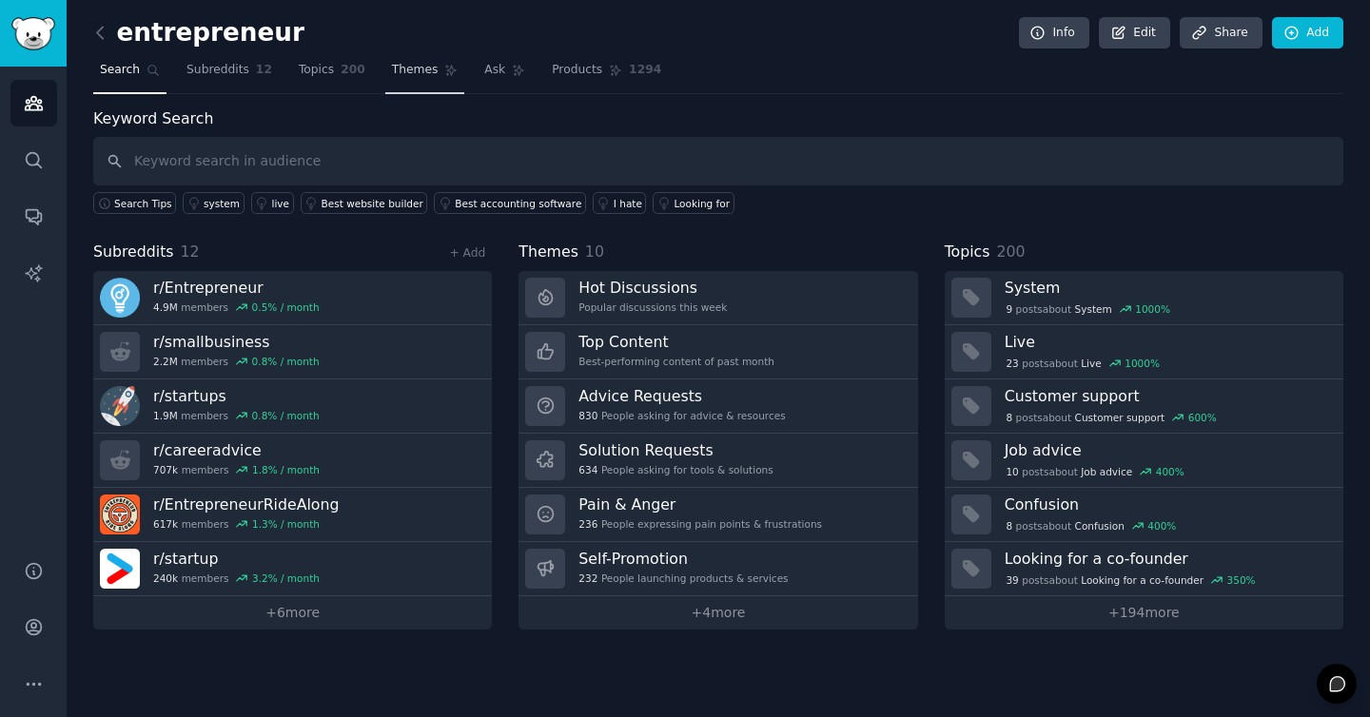
click at [403, 72] on span "Themes" at bounding box center [415, 70] width 47 height 17
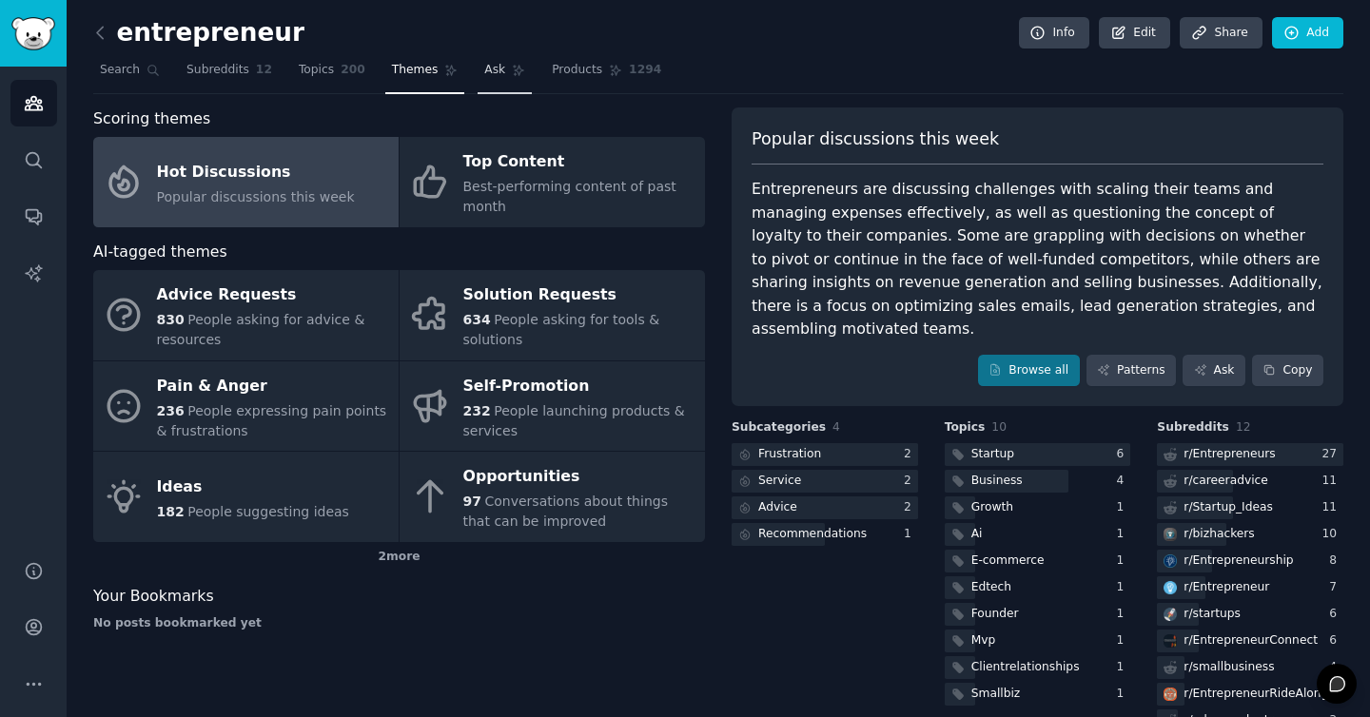
click at [493, 69] on span "Ask" at bounding box center [494, 70] width 21 height 17
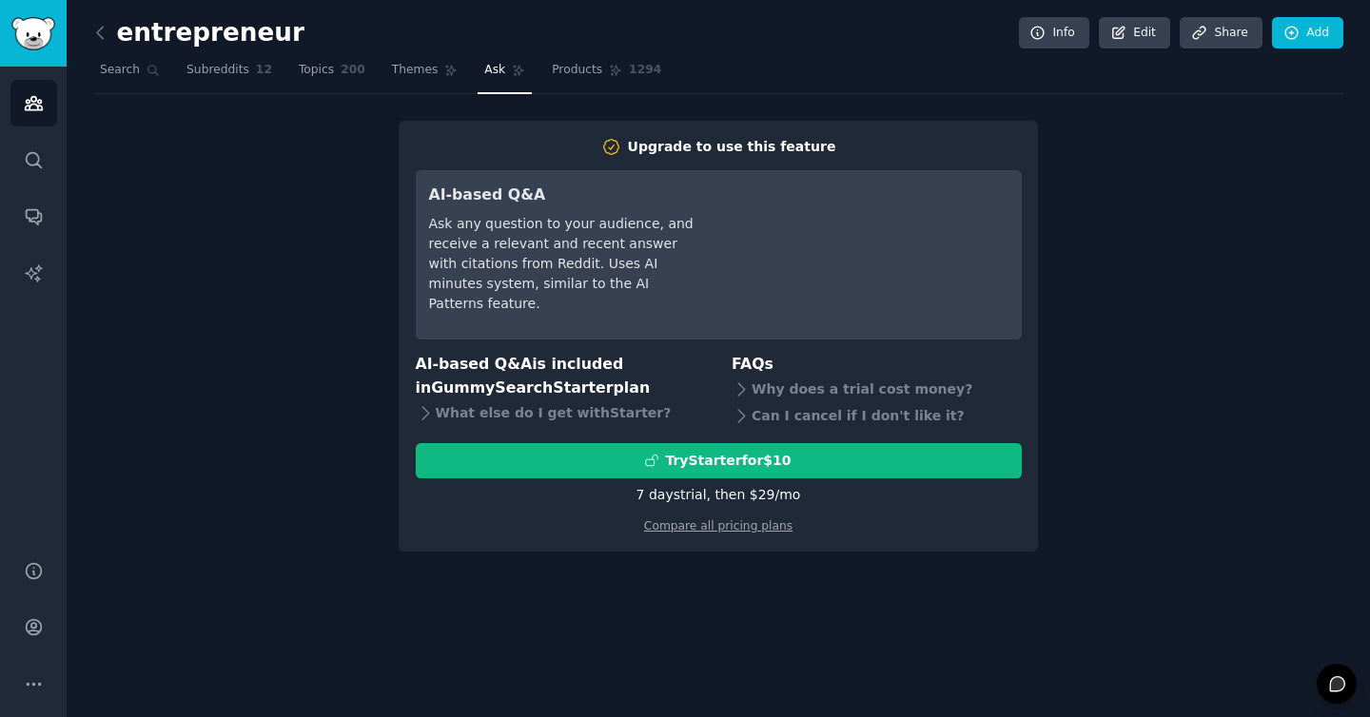
click at [658, 260] on div "Ask any question to your audience, and receive a relevant and recent answer wit…" at bounding box center [562, 264] width 267 height 100
click at [420, 70] on span "Themes" at bounding box center [415, 70] width 47 height 17
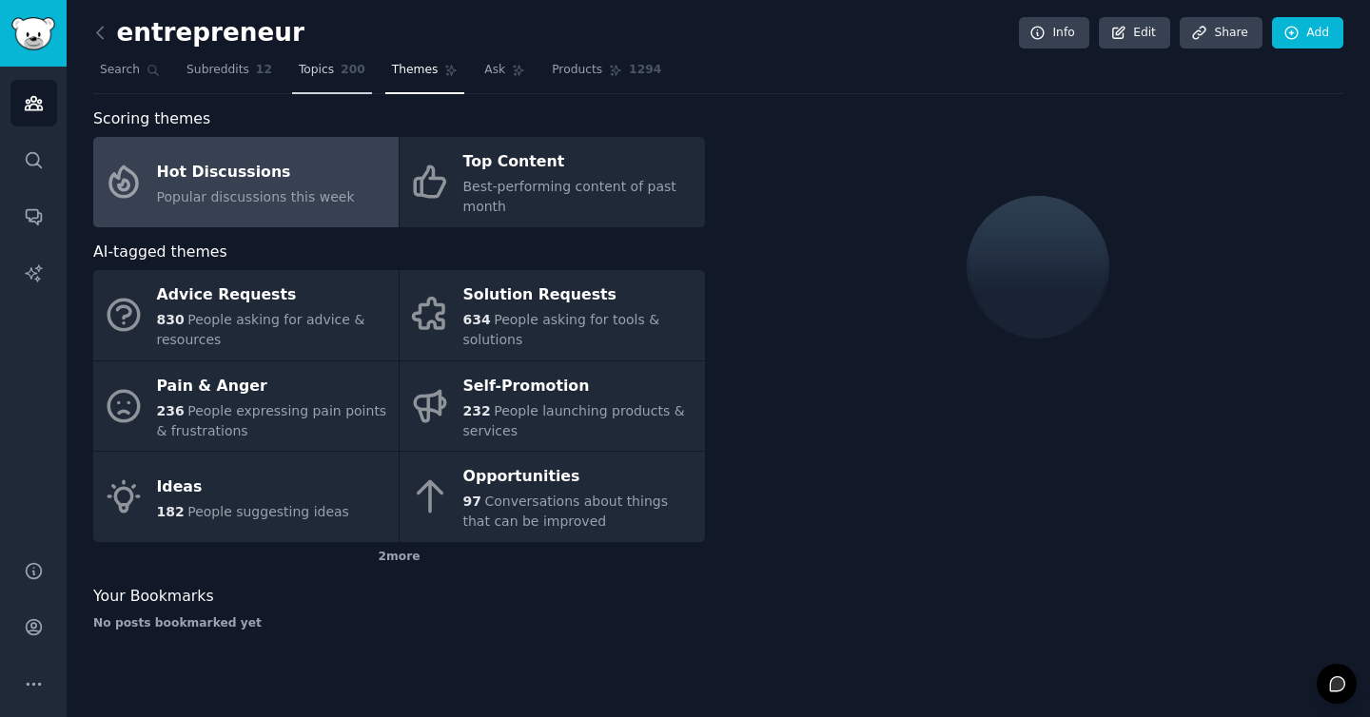
click at [340, 82] on link "Topics 200" at bounding box center [332, 74] width 80 height 39
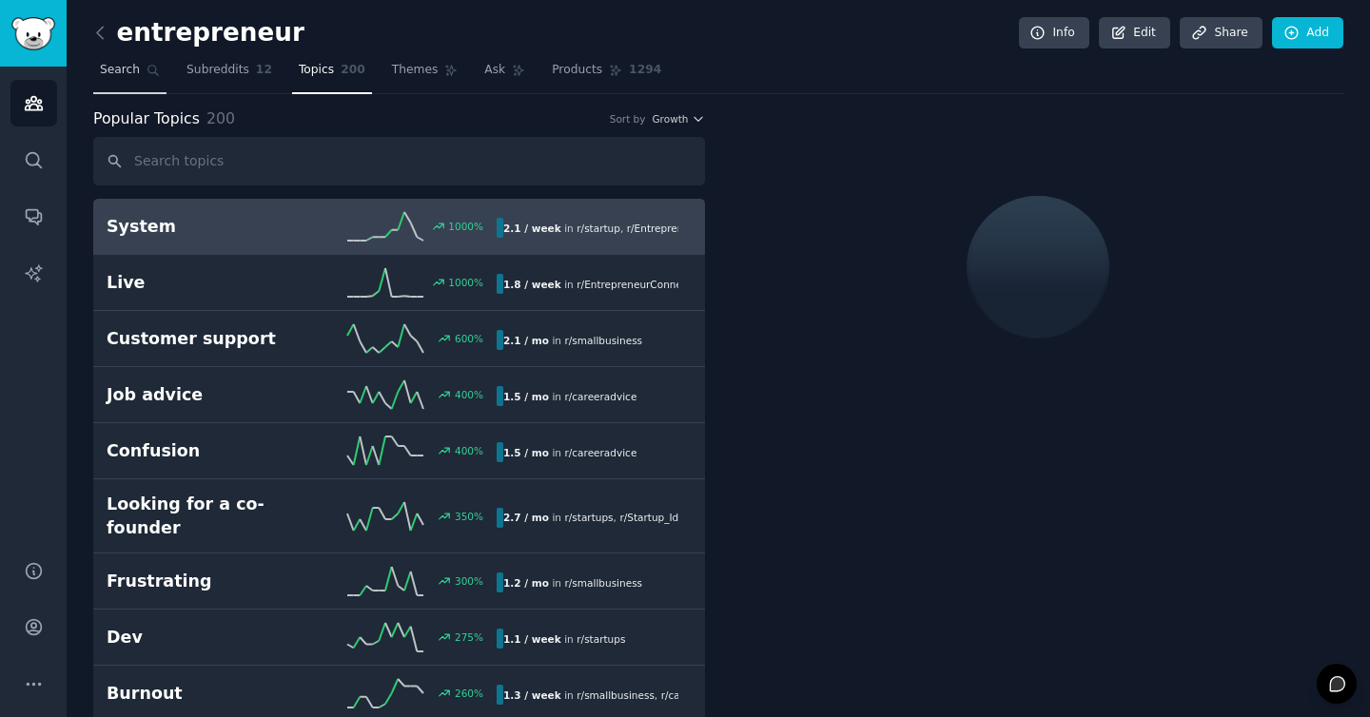
click at [130, 81] on link "Search" at bounding box center [129, 74] width 73 height 39
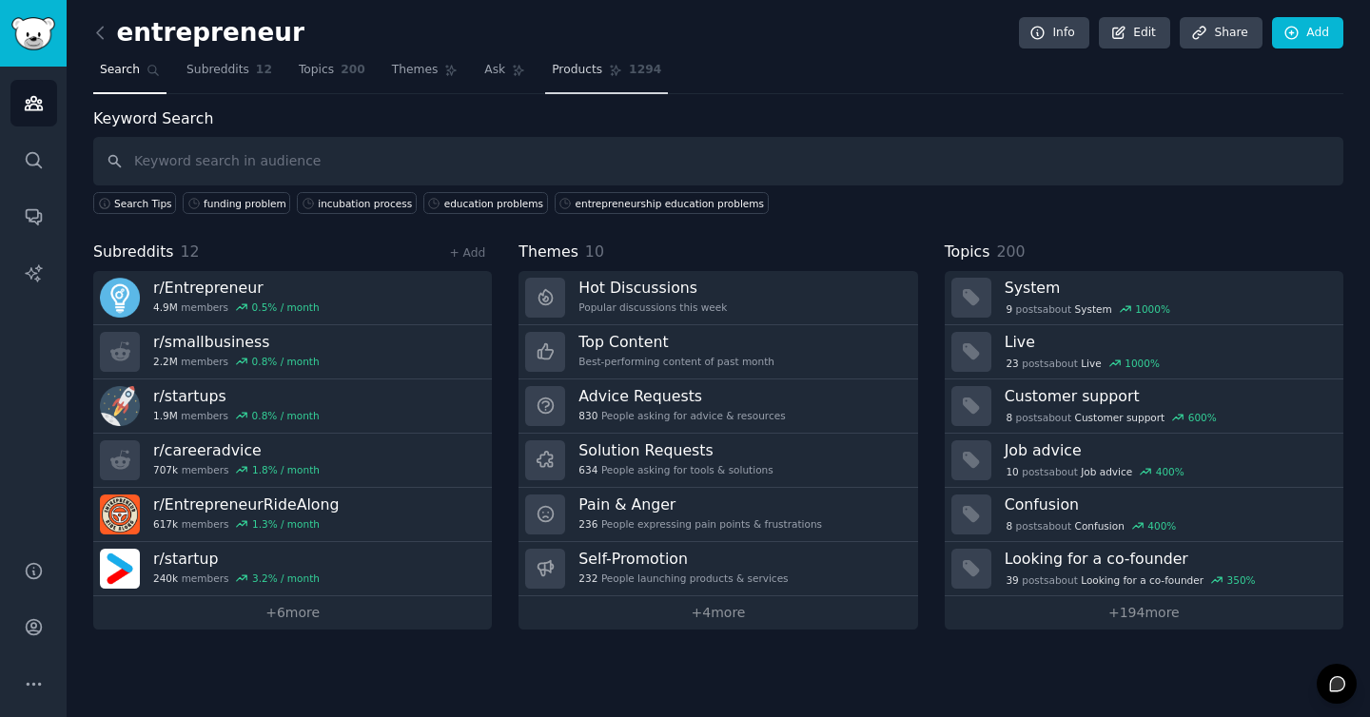
click at [564, 68] on span "Products" at bounding box center [577, 70] width 50 height 17
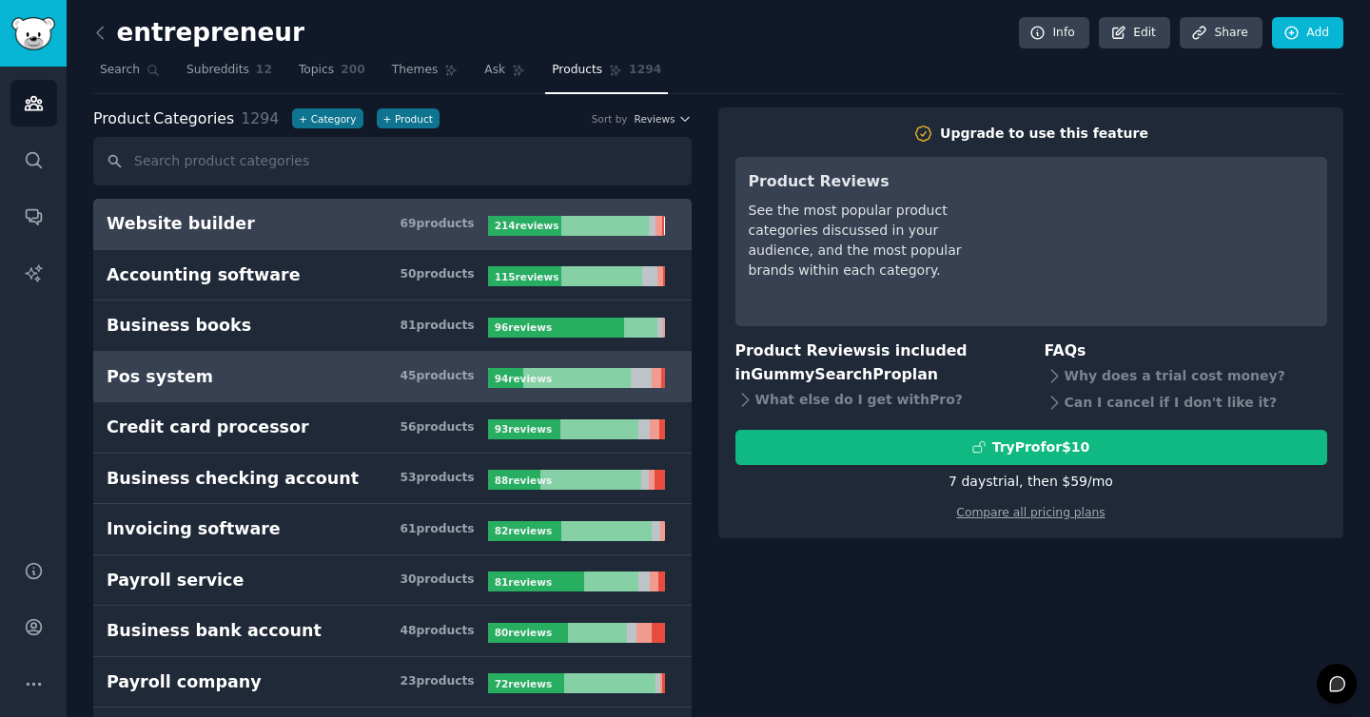
scroll to position [48, 0]
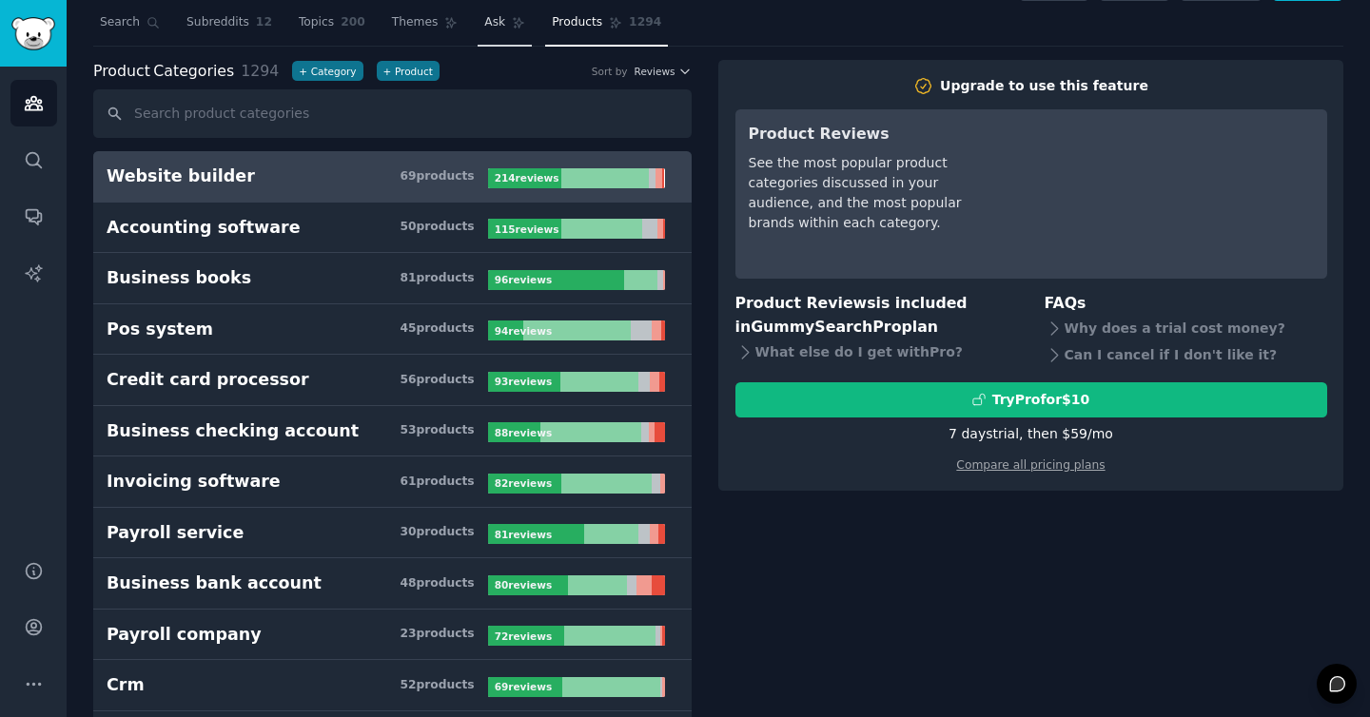
click at [492, 29] on span "Ask" at bounding box center [494, 22] width 21 height 17
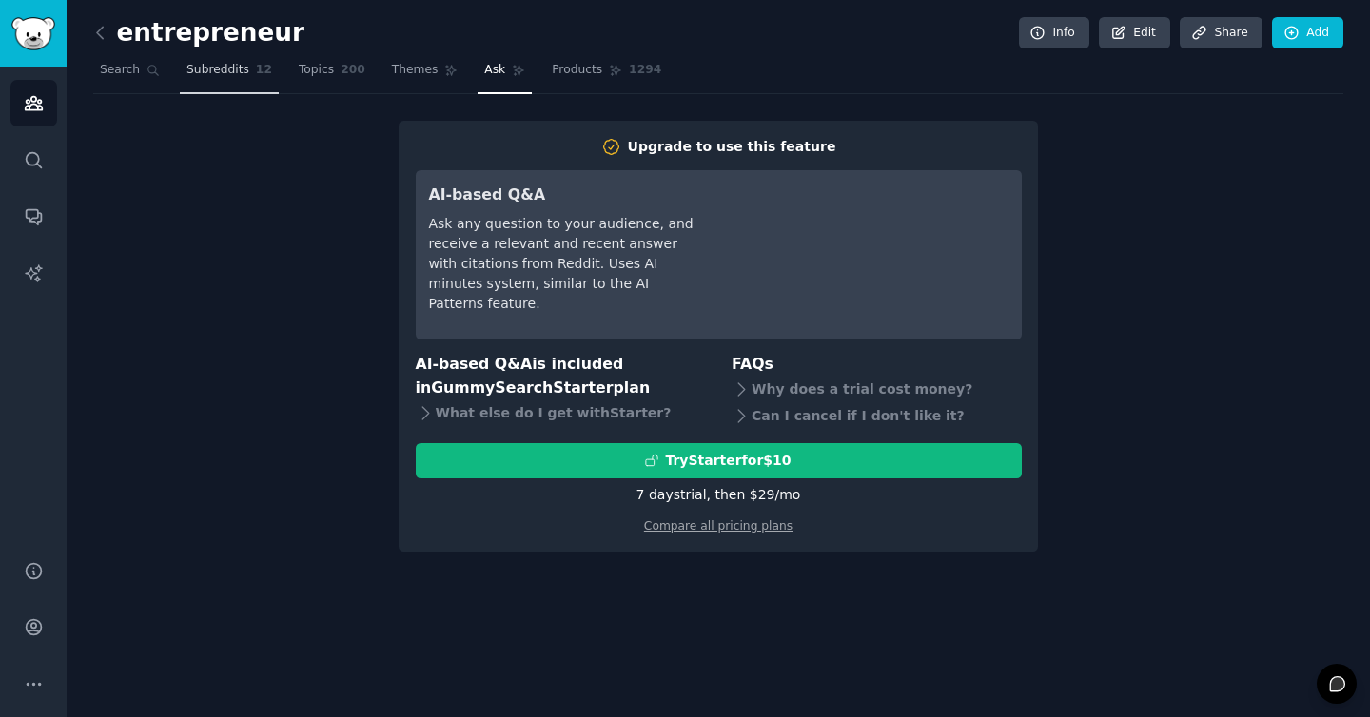
click at [214, 73] on span "Subreddits" at bounding box center [217, 70] width 63 height 17
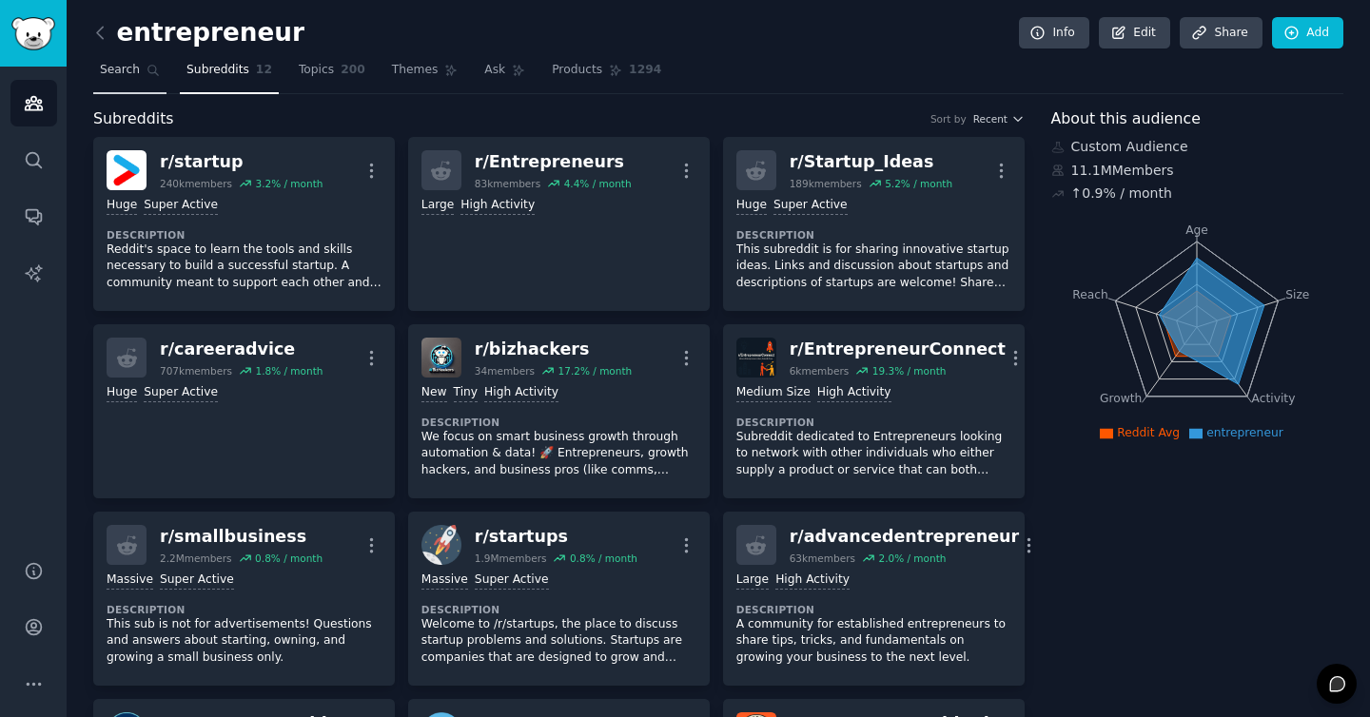
click at [106, 82] on link "Search" at bounding box center [129, 74] width 73 height 39
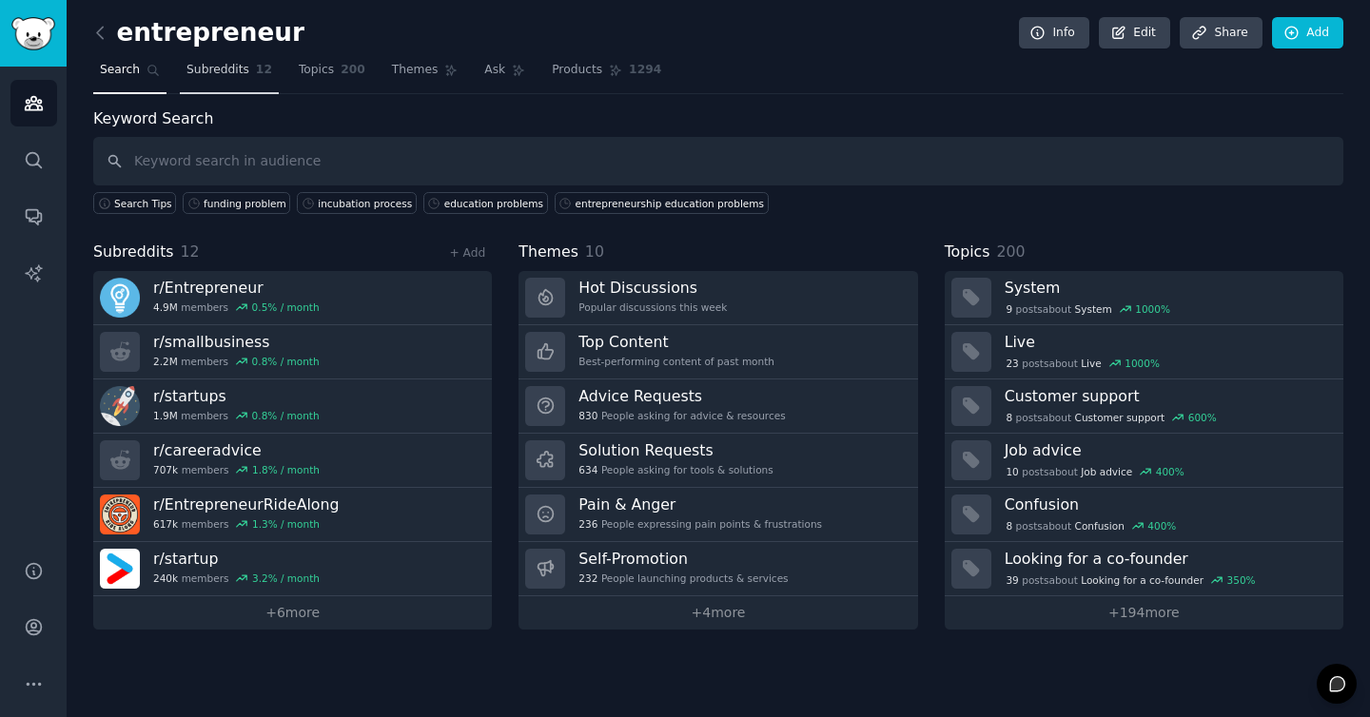
click at [224, 82] on link "Subreddits 12" at bounding box center [229, 74] width 99 height 39
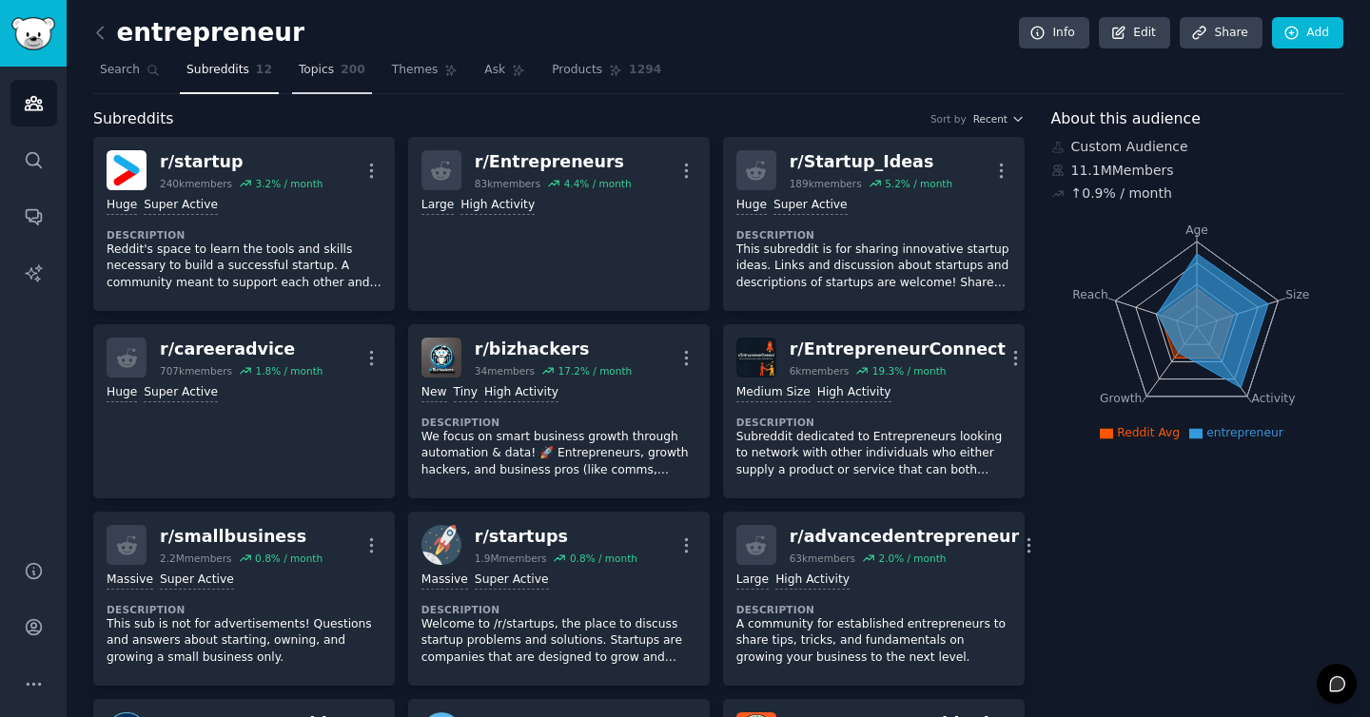
click at [342, 76] on span "200" at bounding box center [353, 70] width 25 height 17
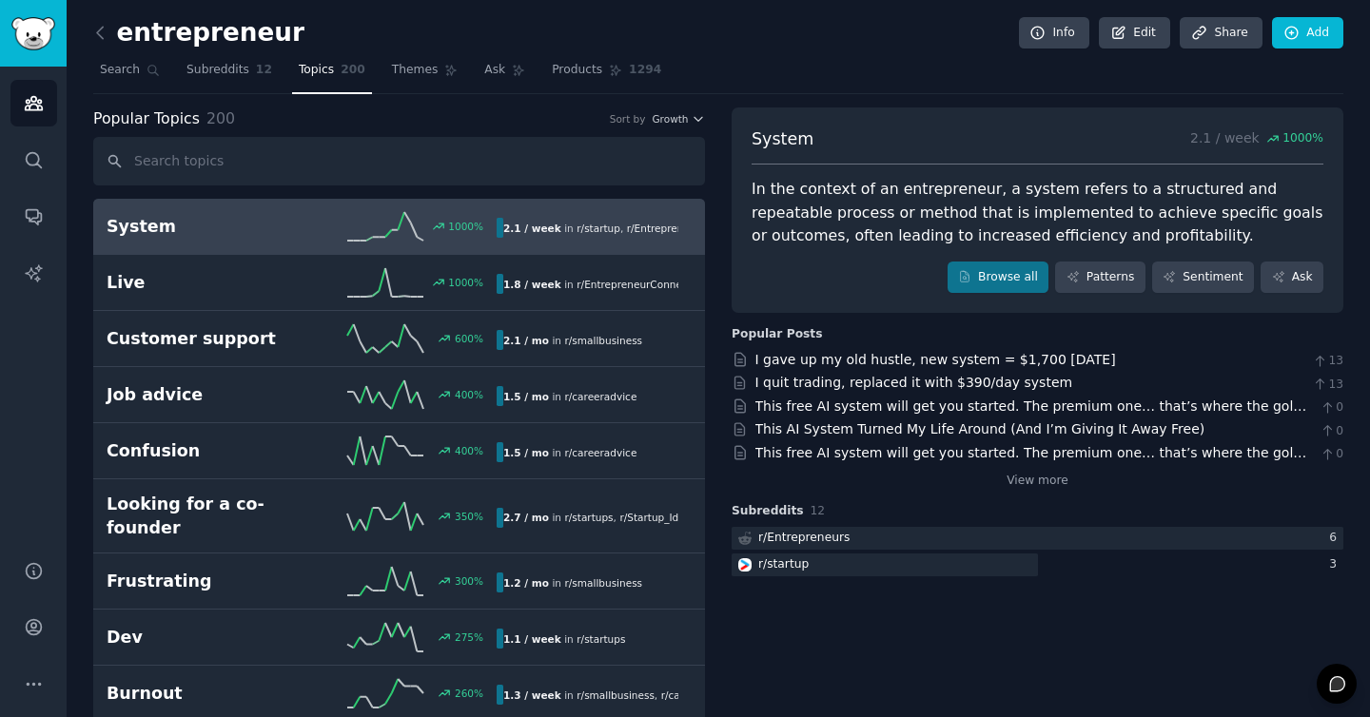
click at [224, 76] on span "Subreddits" at bounding box center [217, 70] width 63 height 17
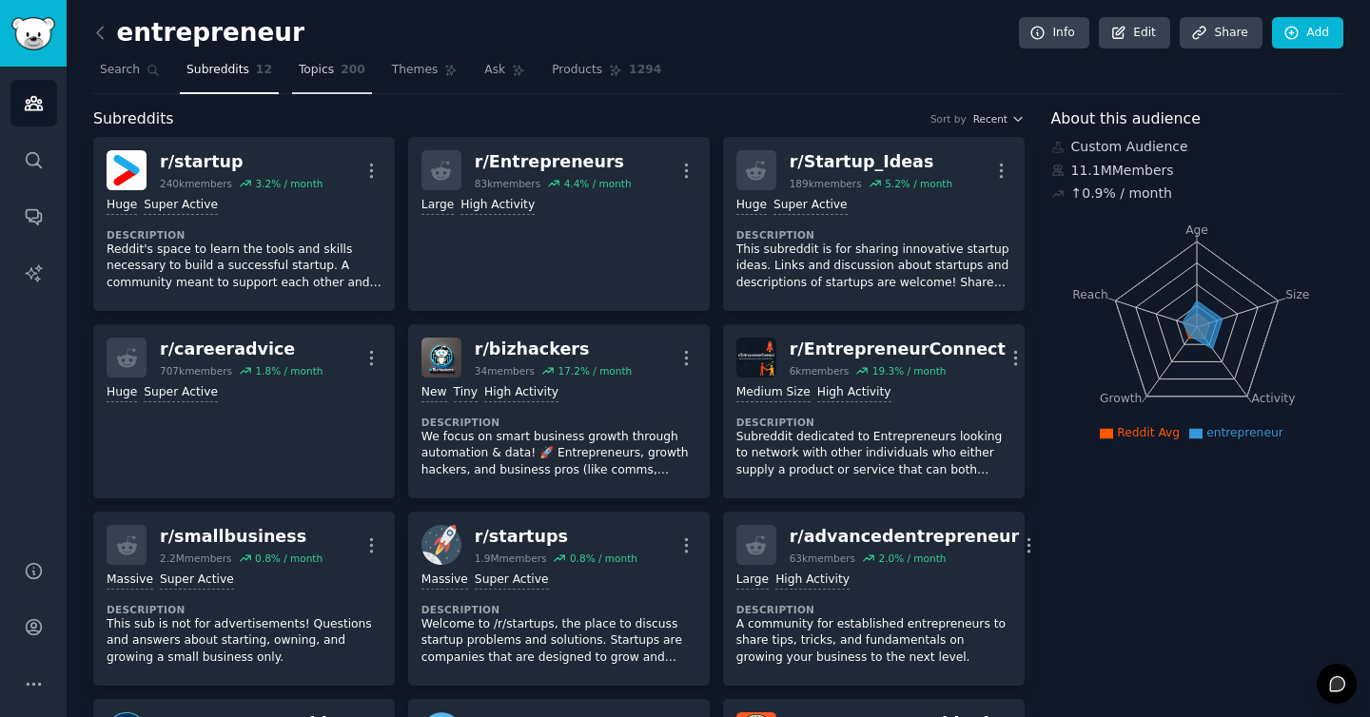
click at [334, 72] on link "Topics 200" at bounding box center [332, 74] width 80 height 39
